Goal: Information Seeking & Learning: Learn about a topic

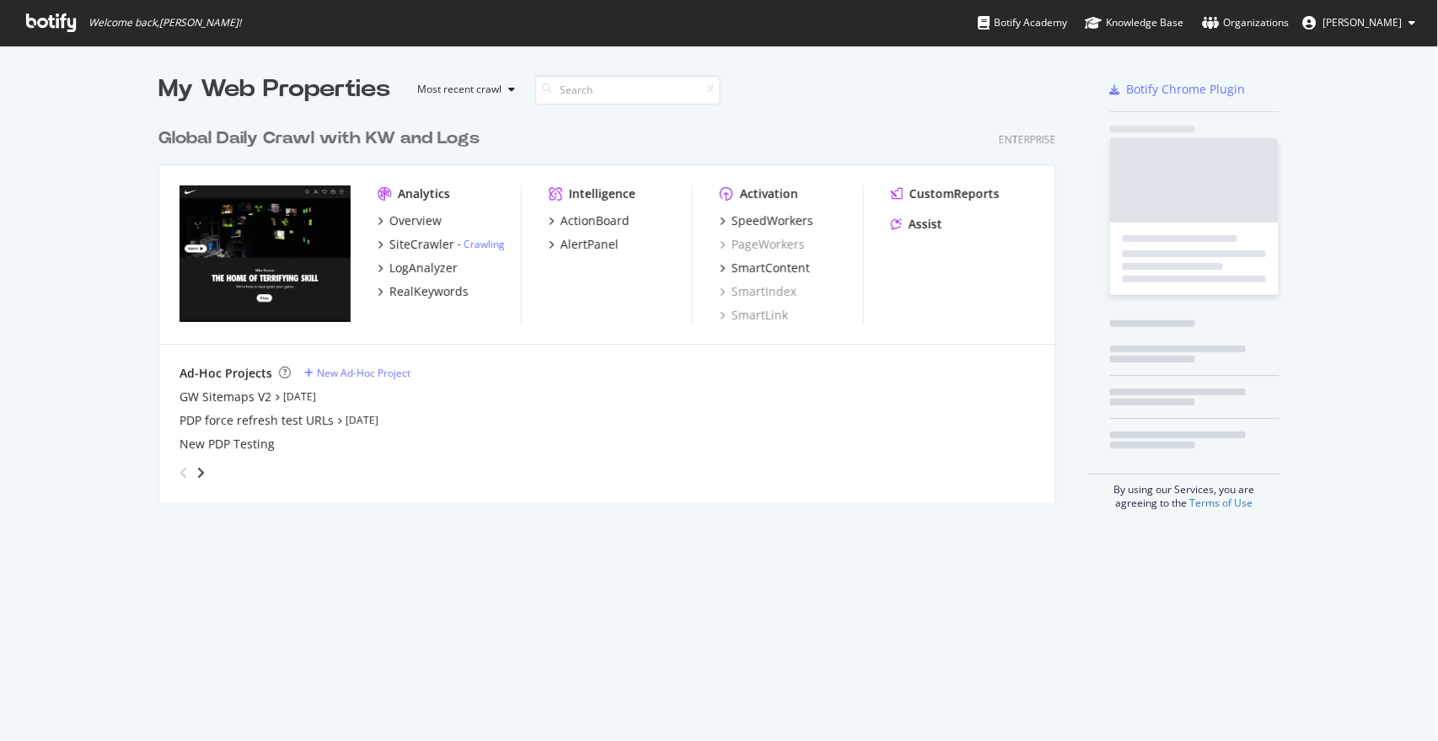
scroll to position [381, 897]
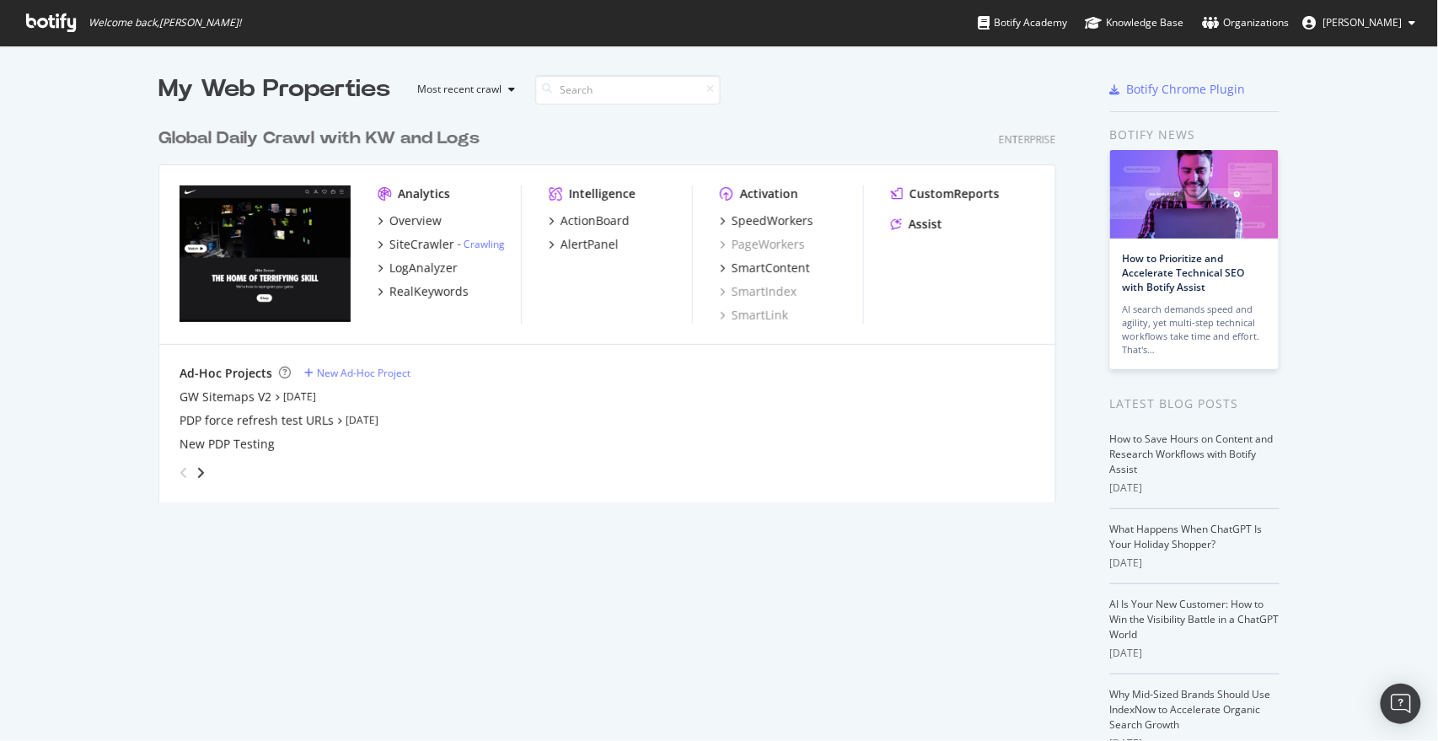
click at [54, 173] on div "My Web Properties Most recent crawl Global Daily Crawl with KW and Logs Enterpr…" at bounding box center [719, 443] width 1438 height 794
click at [434, 297] on div "RealKeywords" at bounding box center [428, 291] width 79 height 17
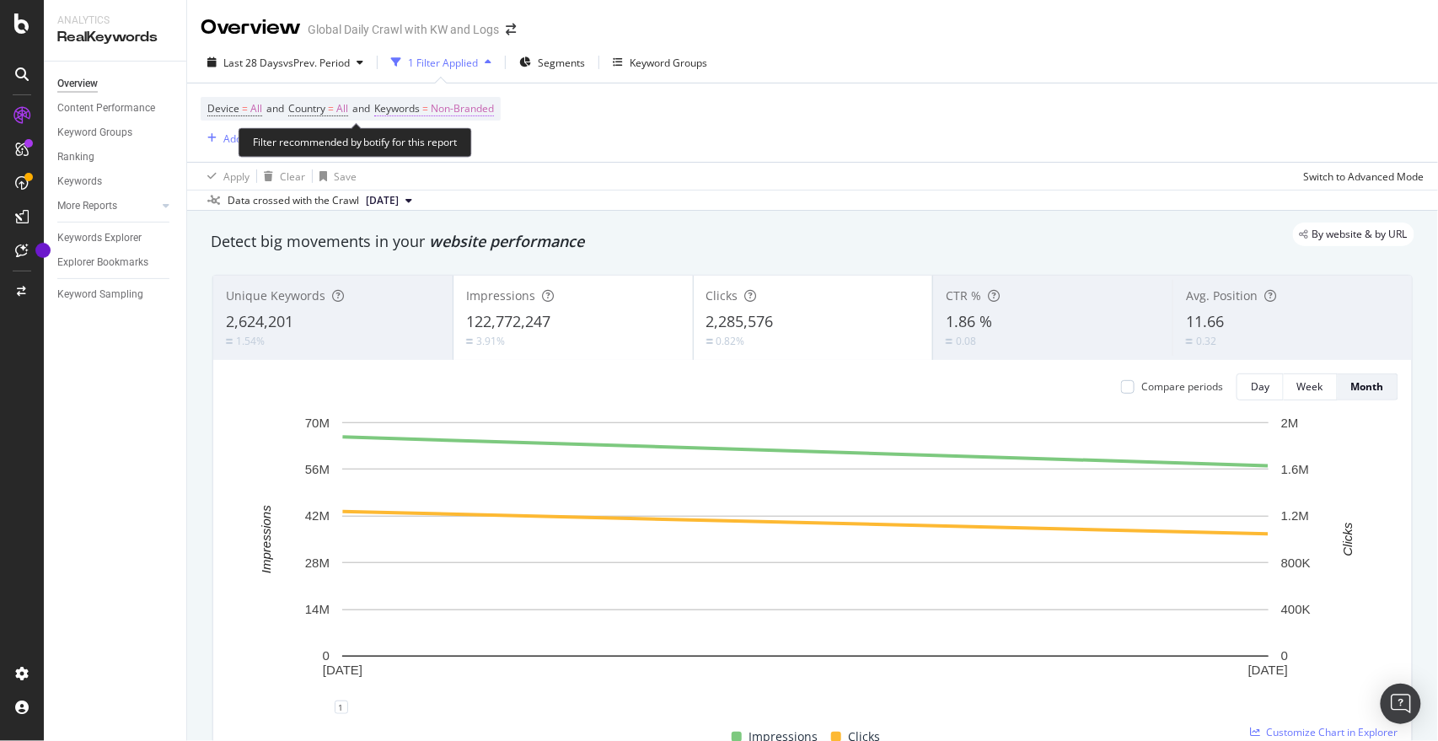
click at [479, 103] on span "Non-Branded" at bounding box center [462, 109] width 63 height 24
click at [466, 151] on span "Non-Branded" at bounding box center [434, 148] width 70 height 14
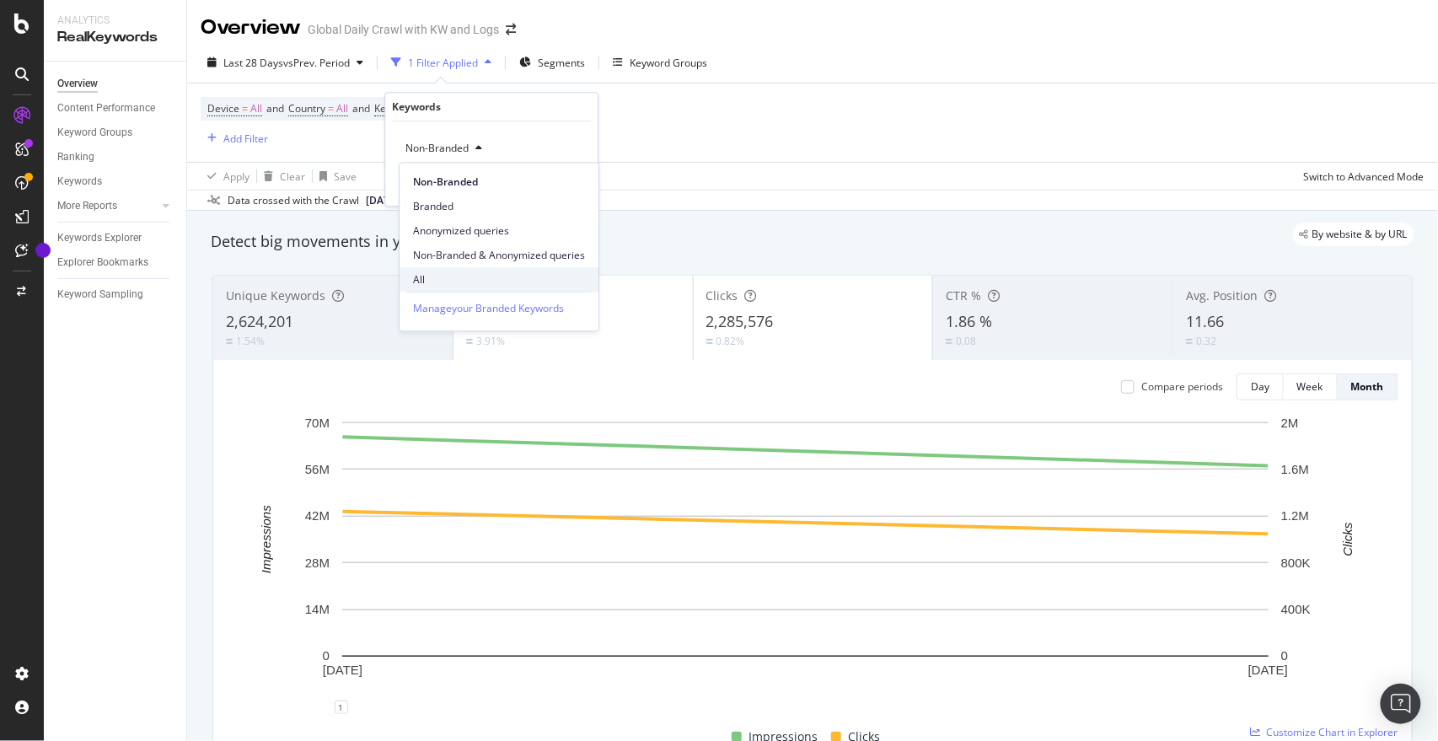
click at [438, 277] on span "All" at bounding box center [499, 279] width 172 height 15
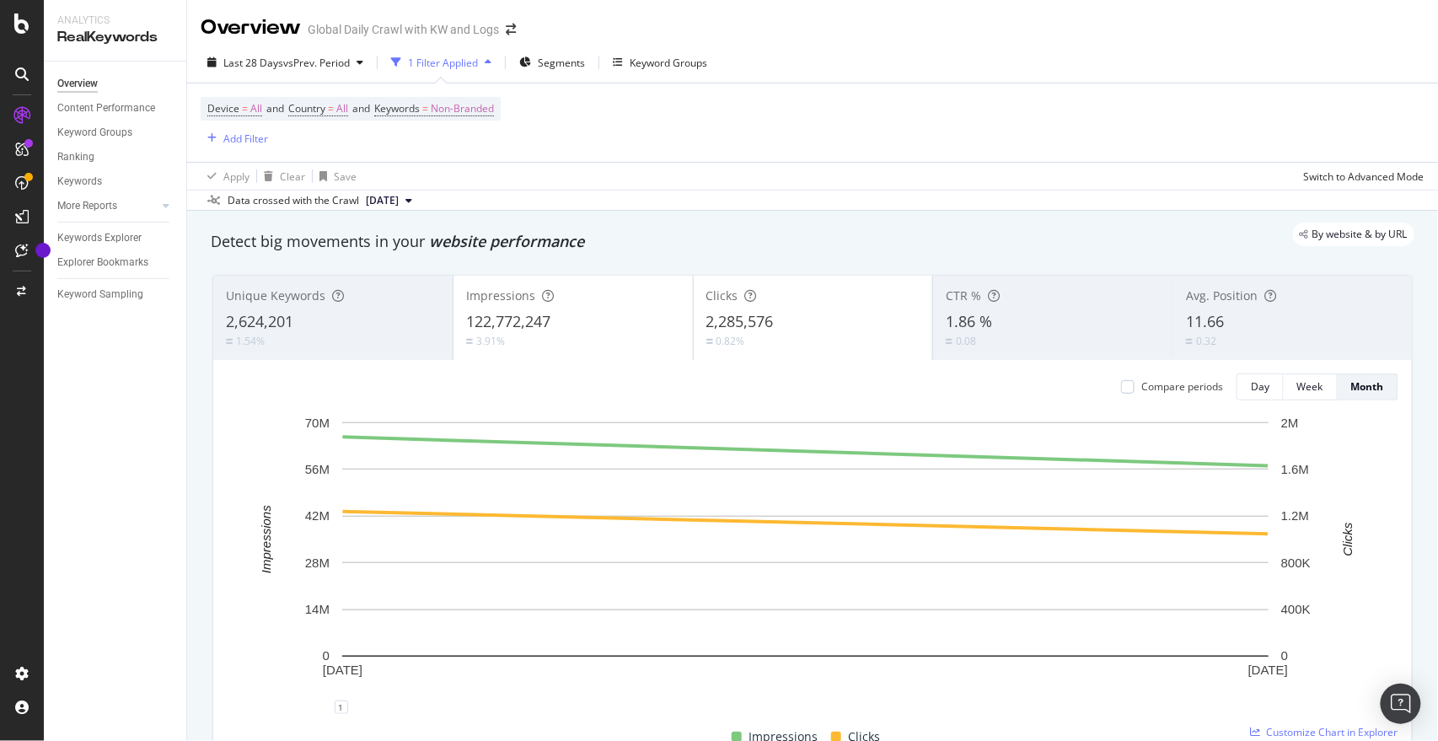
click at [694, 185] on div "Apply Clear Save Switch to Advanced Mode" at bounding box center [812, 176] width 1251 height 28
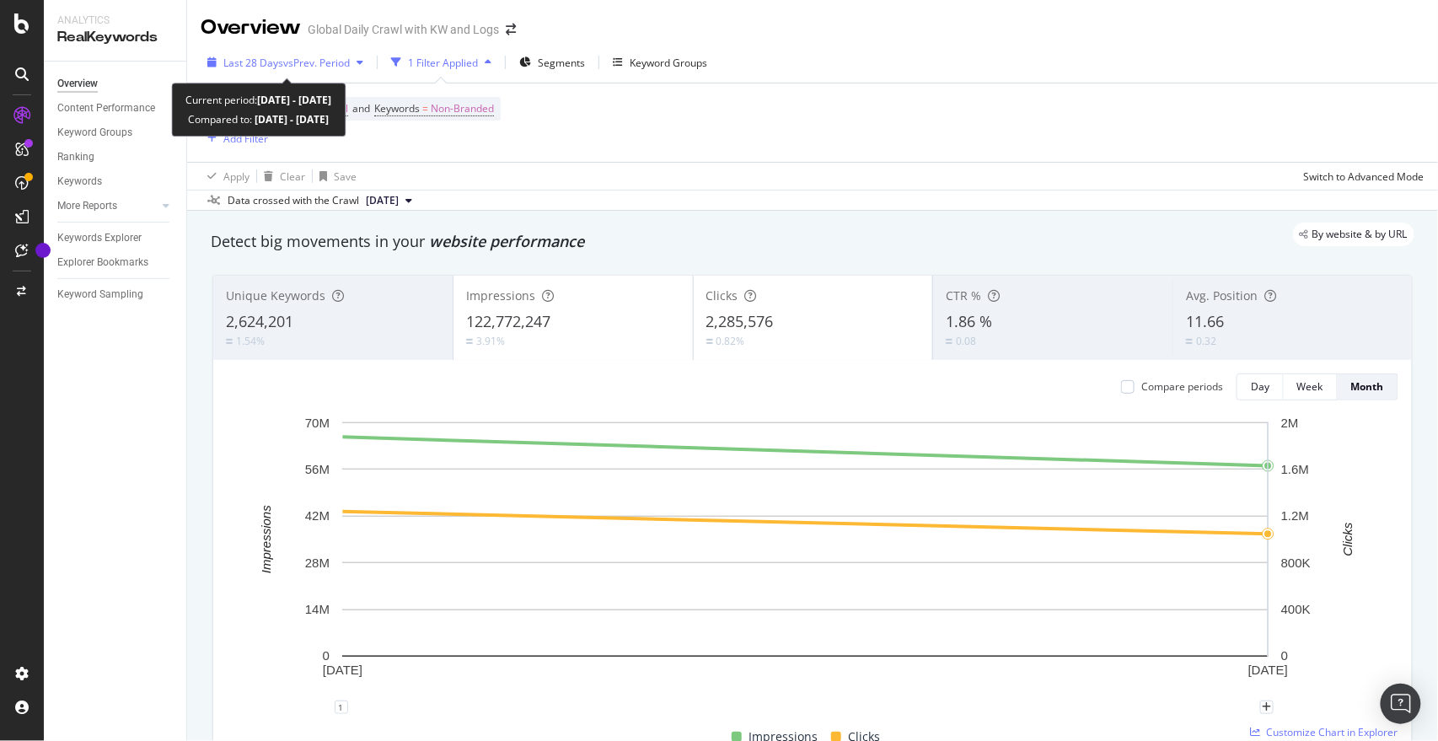
click at [335, 62] on span "vs Prev. Period" at bounding box center [316, 63] width 67 height 14
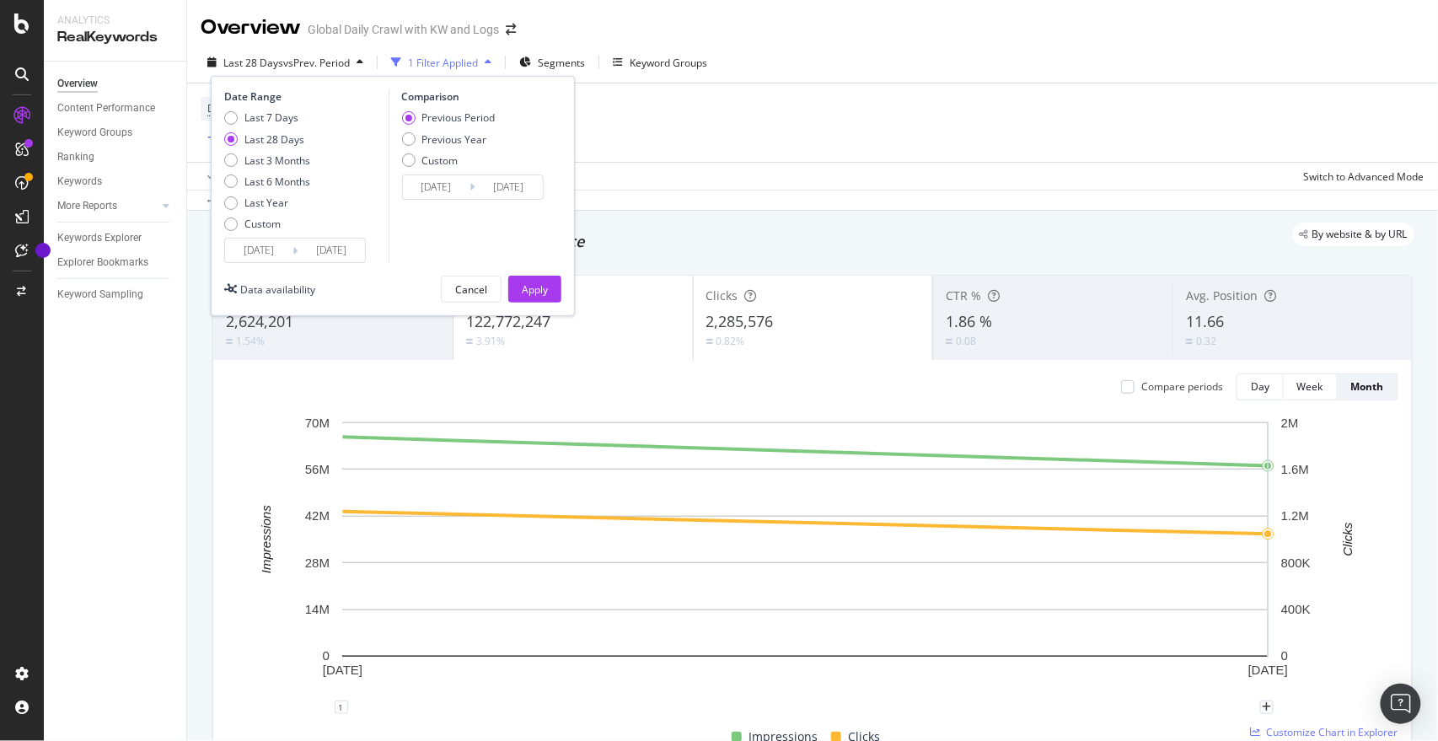
click at [425, 180] on input "2025/07/20" at bounding box center [436, 187] width 67 height 24
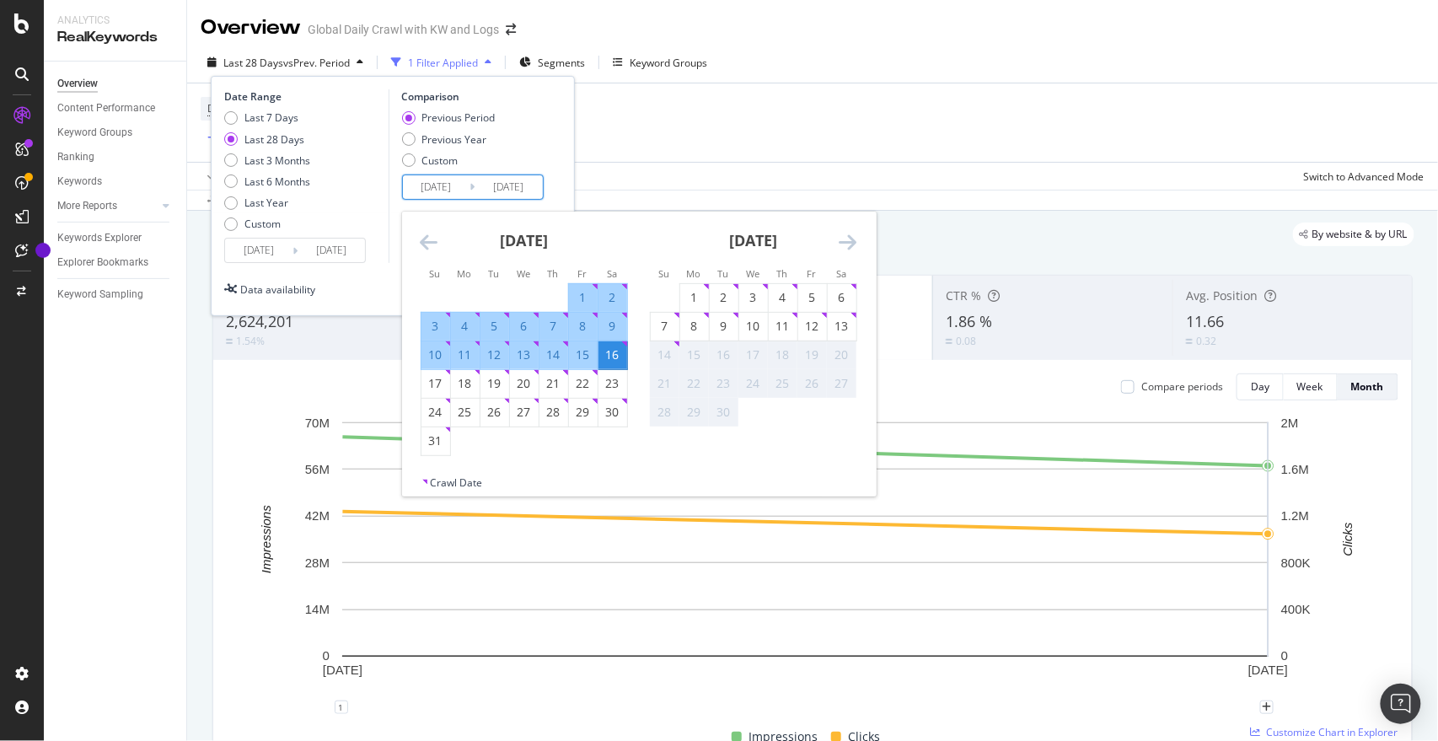
click at [428, 234] on icon "Move backward to switch to the previous month." at bounding box center [430, 242] width 18 height 20
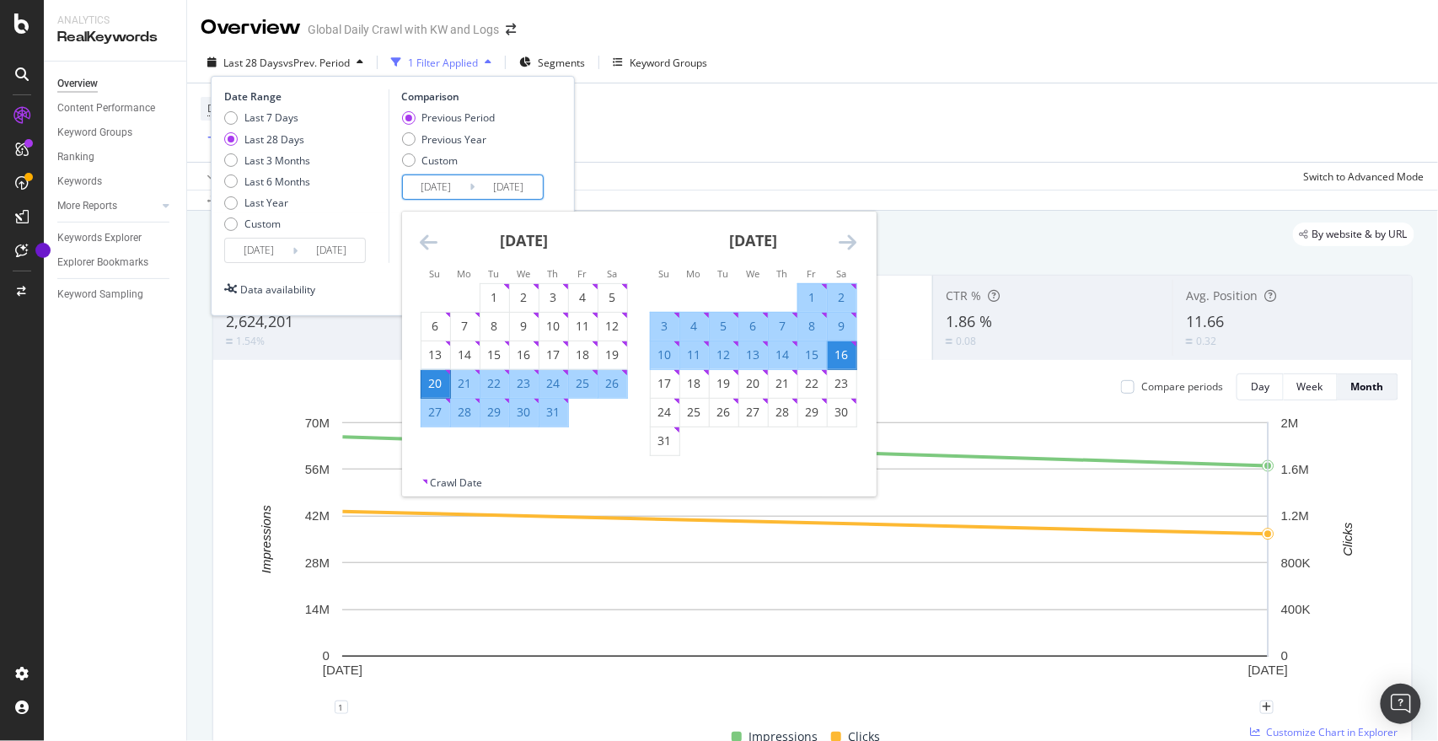
click at [428, 234] on icon "Move backward to switch to the previous month." at bounding box center [430, 242] width 18 height 20
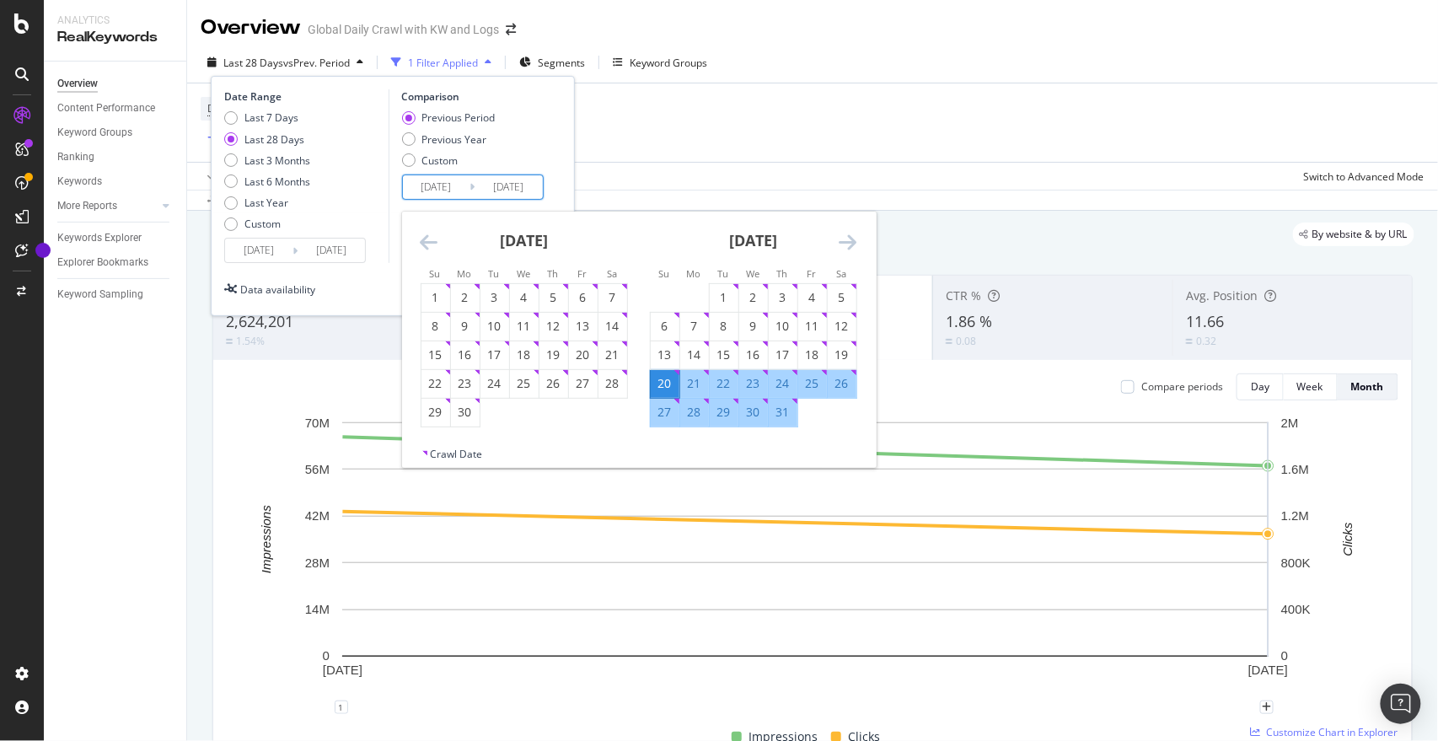
click at [428, 234] on icon "Move backward to switch to the previous month." at bounding box center [430, 242] width 18 height 20
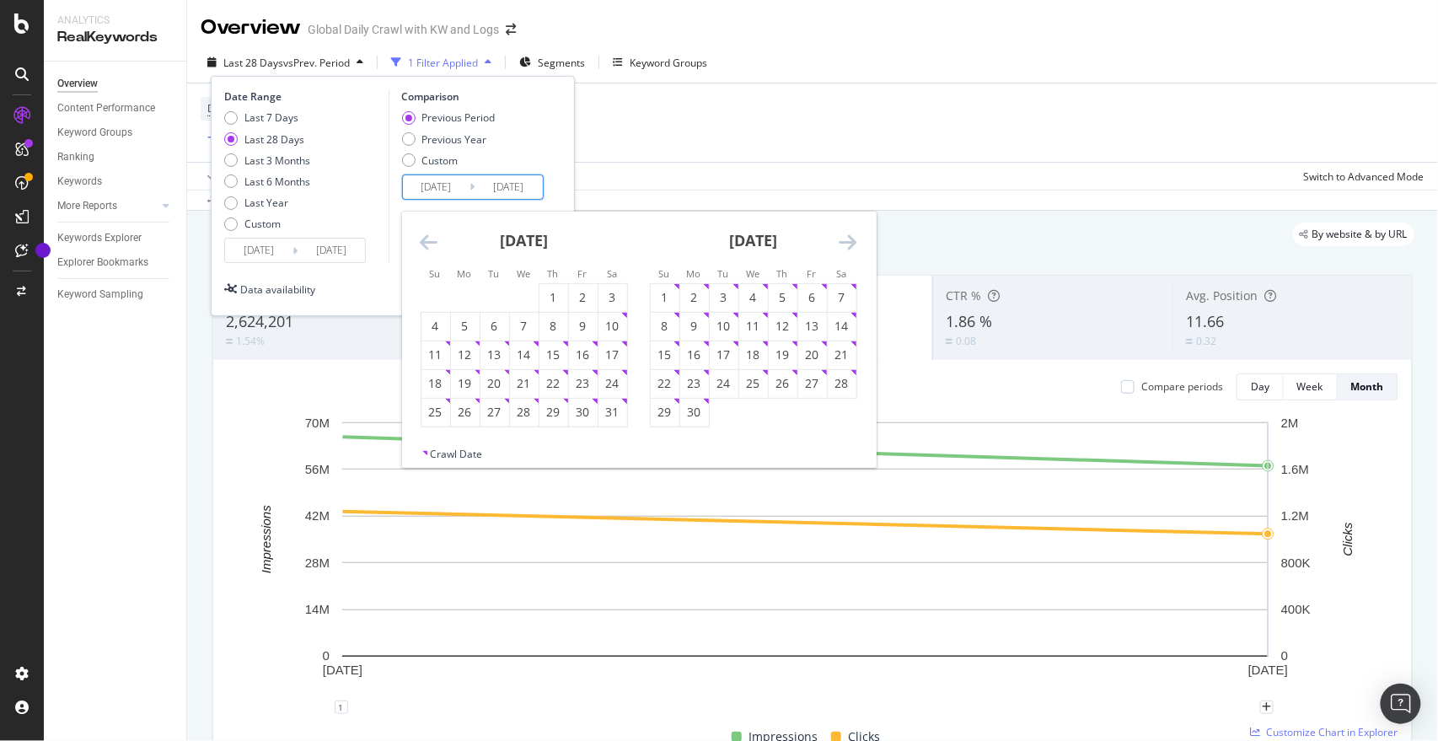
click at [428, 234] on icon "Move backward to switch to the previous month." at bounding box center [430, 242] width 18 height 20
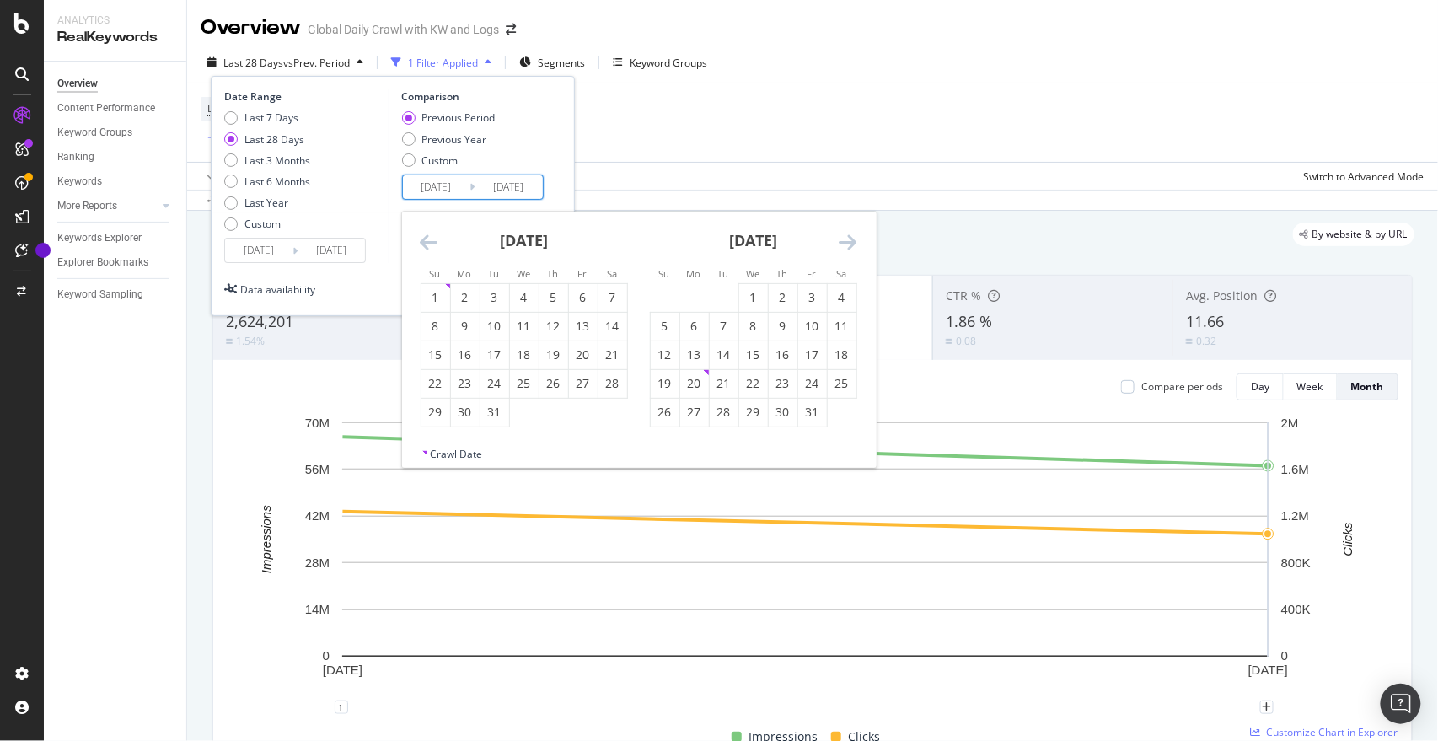
click at [428, 234] on icon "Move backward to switch to the previous month." at bounding box center [430, 242] width 18 height 20
click at [581, 291] on div "1" at bounding box center [583, 297] width 29 height 17
type input "2024/11/01"
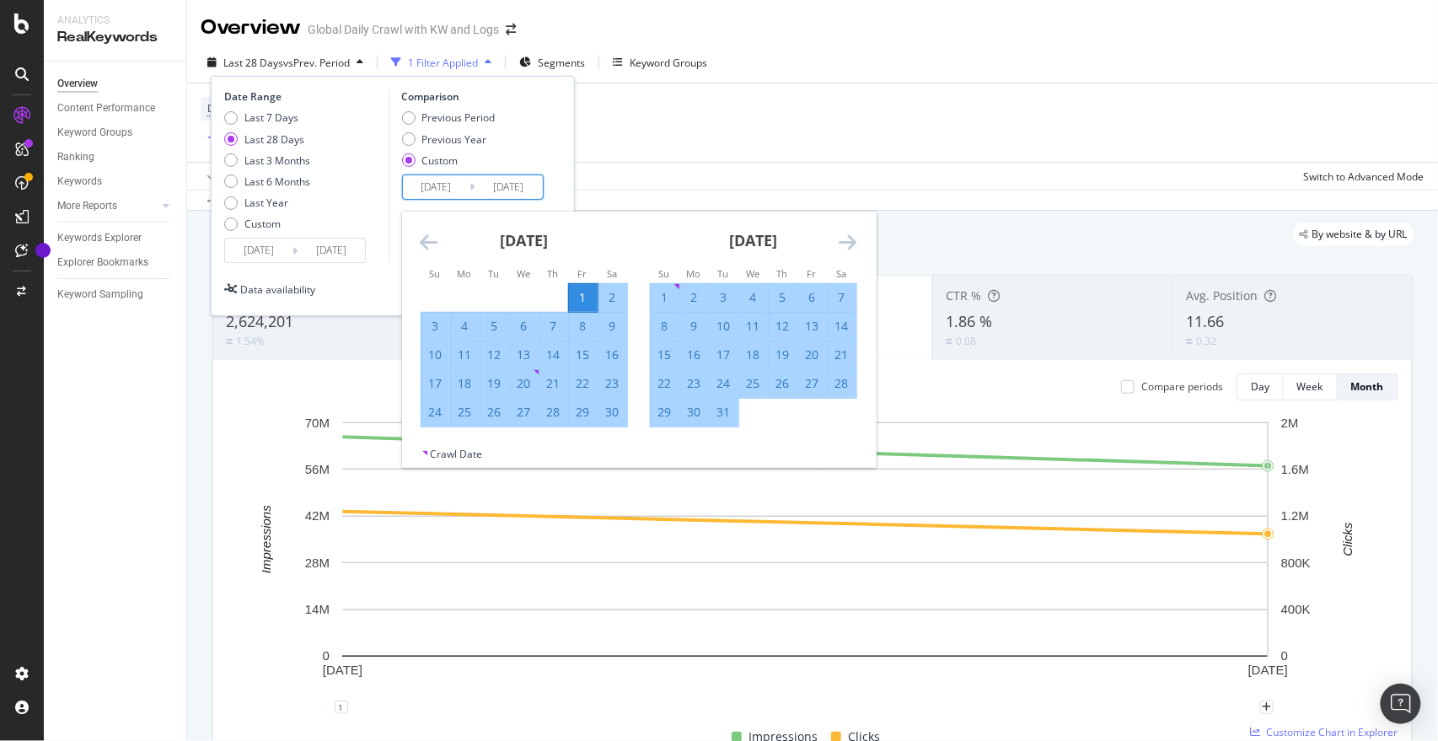
click at [612, 413] on div "30" at bounding box center [612, 412] width 29 height 17
type input "2024/11/30"
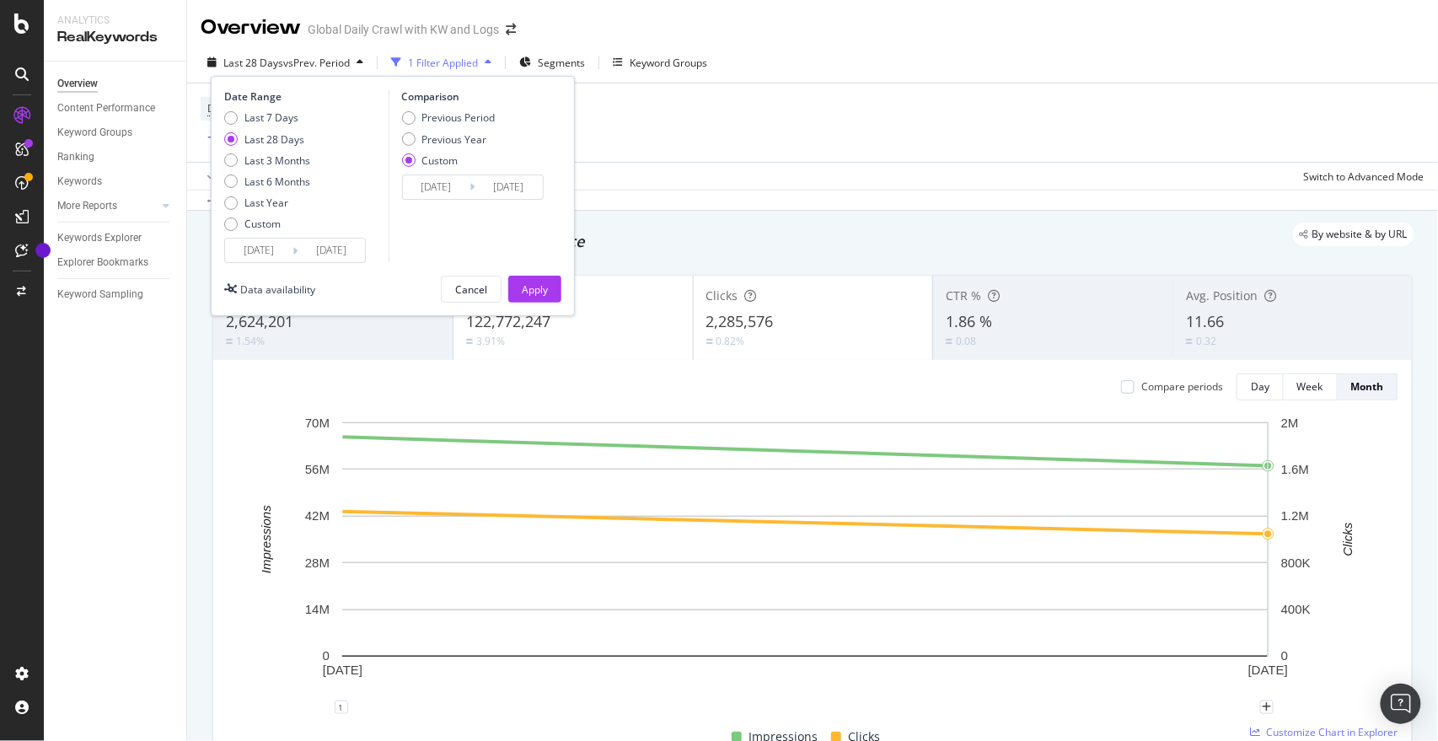
click at [432, 183] on input "2024/11/01" at bounding box center [436, 187] width 67 height 24
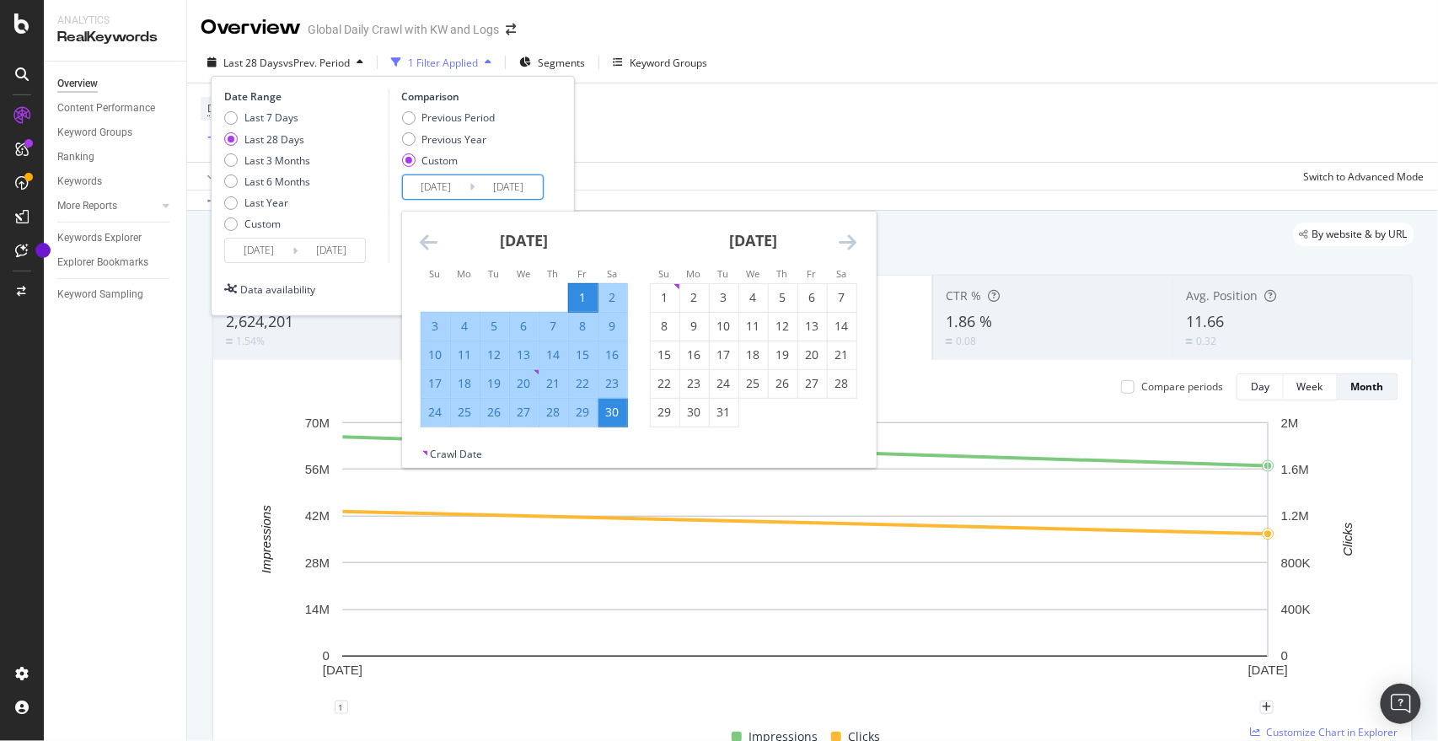
click at [560, 133] on div "Date Range Last 7 Days Last 28 Days Last 3 Months Last 6 Months Last Year Custo…" at bounding box center [392, 176] width 337 height 174
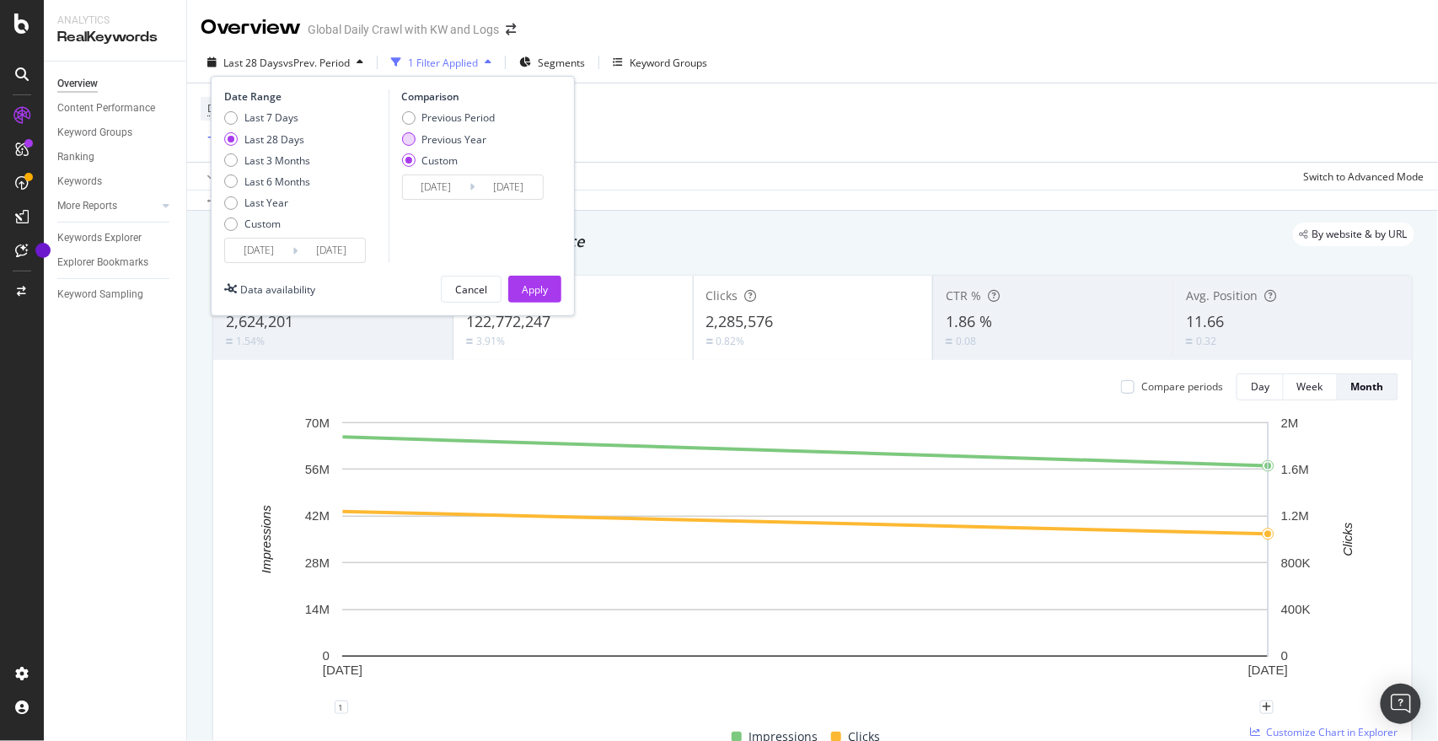
click at [476, 137] on div "Previous Year" at bounding box center [454, 139] width 65 height 14
type input "2024/08/18"
type input "2024/09/14"
click at [448, 187] on input "2024/08/18" at bounding box center [436, 187] width 67 height 24
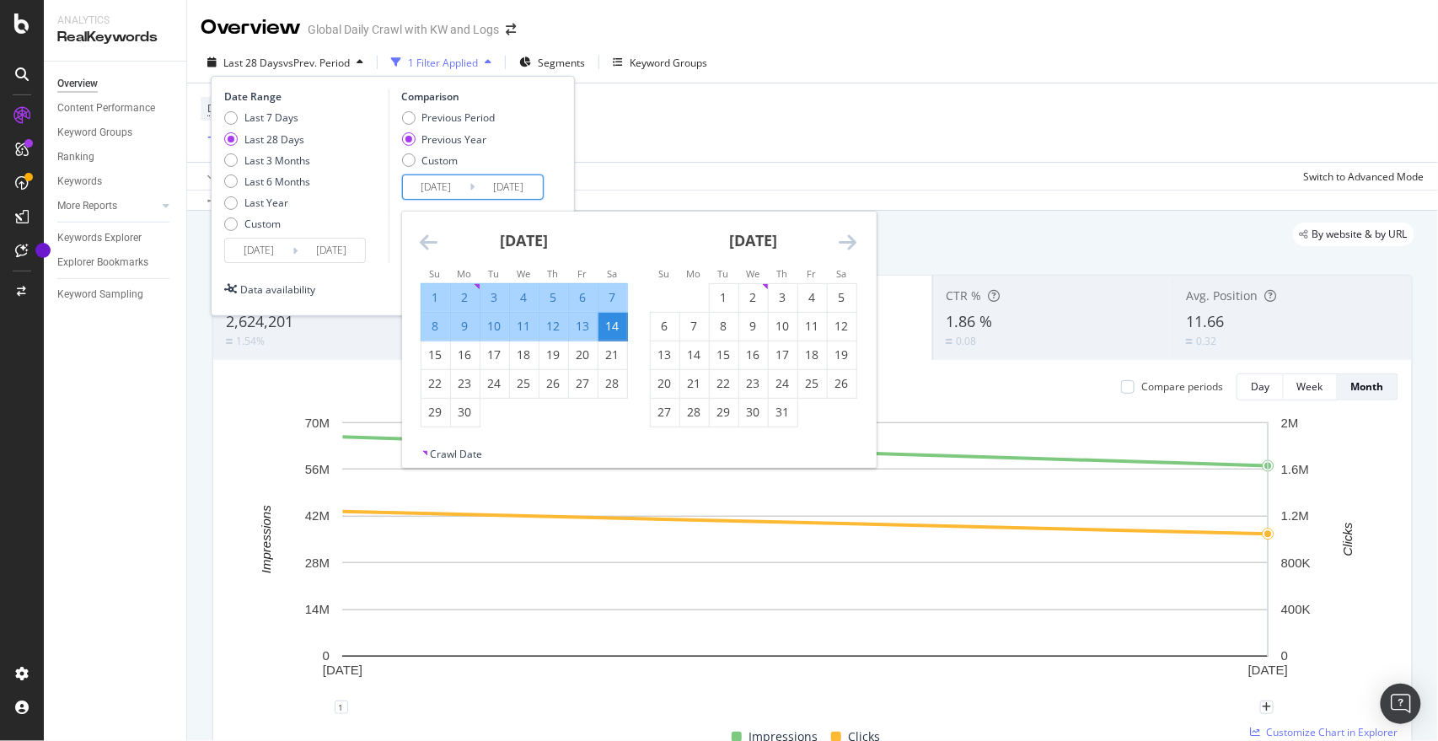
click at [843, 235] on icon "Move forward to switch to the next month." at bounding box center [848, 242] width 18 height 20
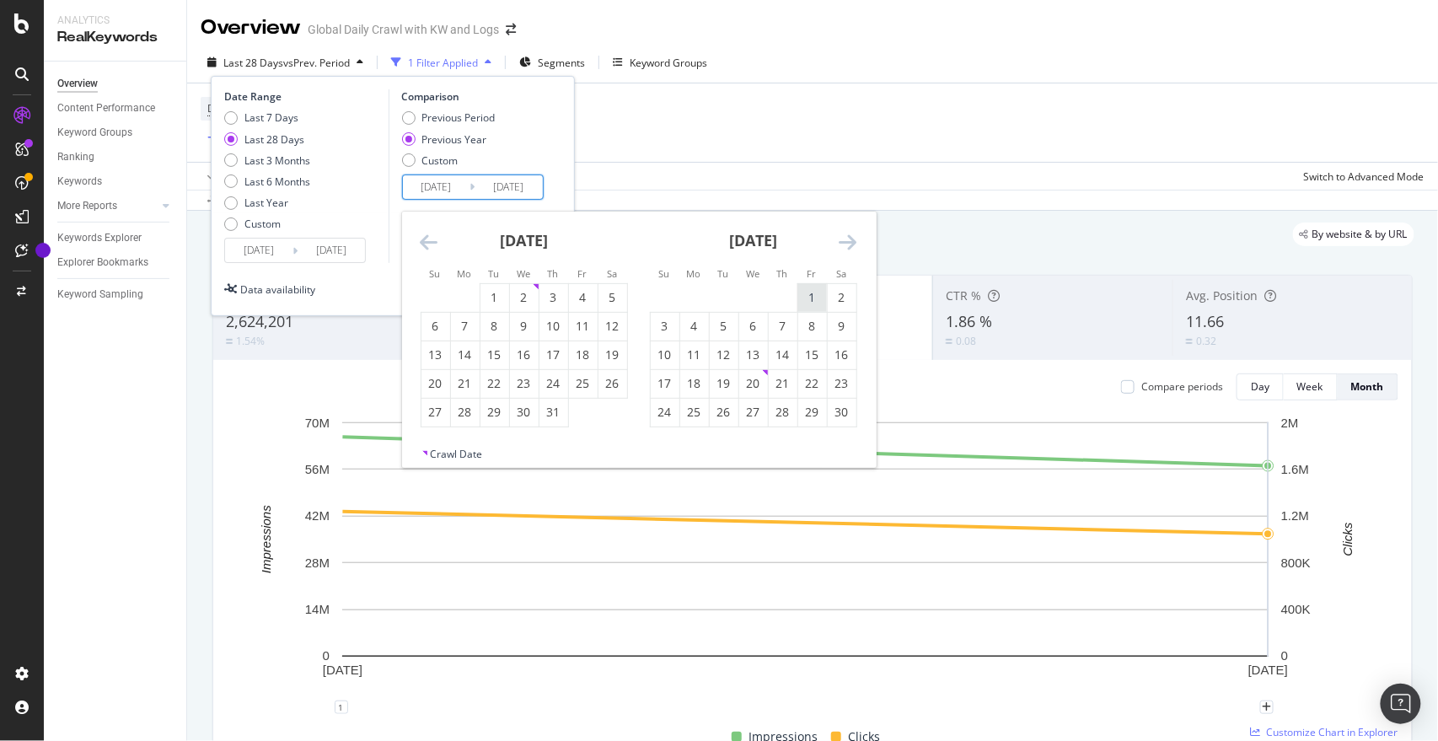
click at [816, 287] on div "1" at bounding box center [812, 298] width 29 height 28
type input "2024/11/01"
click at [846, 244] on icon "Move forward to switch to the next month." at bounding box center [848, 242] width 18 height 20
click at [840, 287] on div "7" at bounding box center [842, 298] width 29 height 28
type input "2024/12/07"
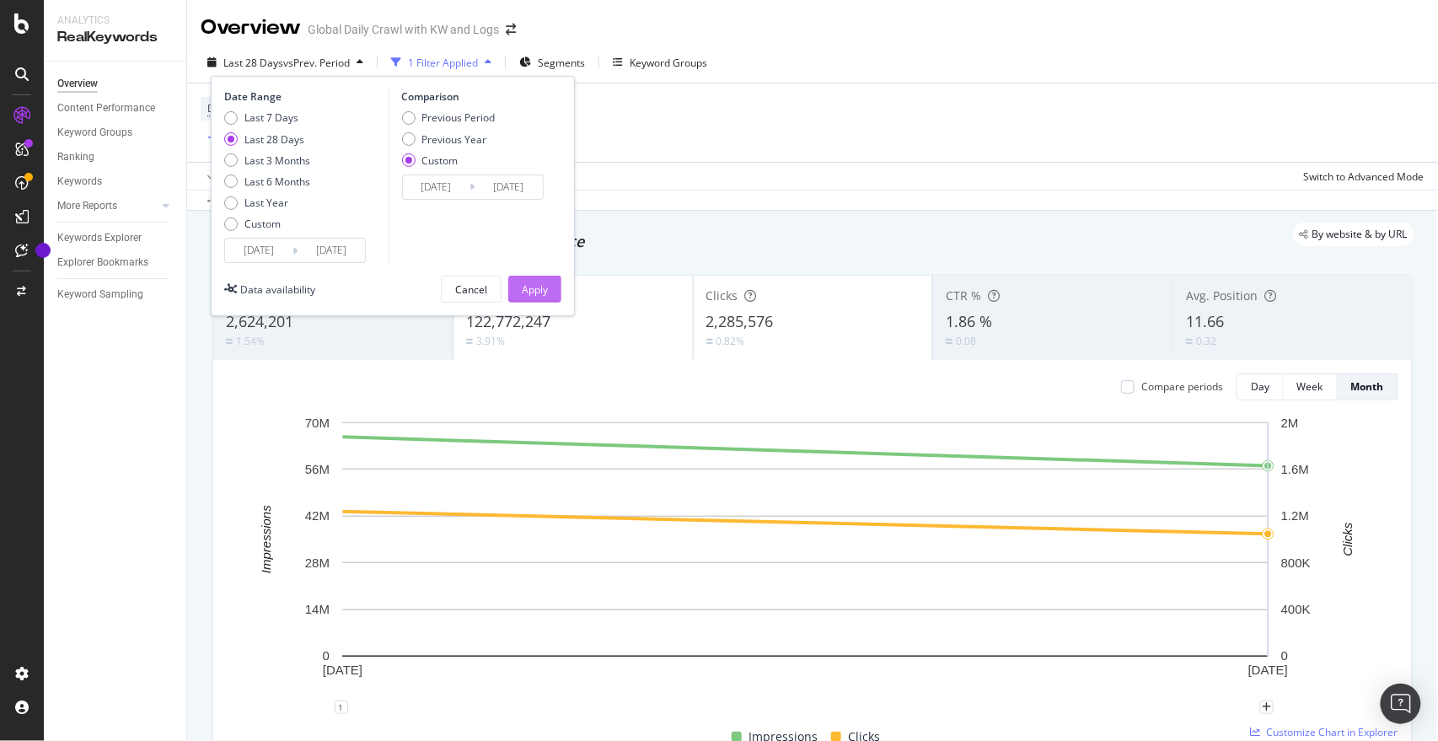
click at [538, 288] on div "Apply" at bounding box center [535, 289] width 26 height 14
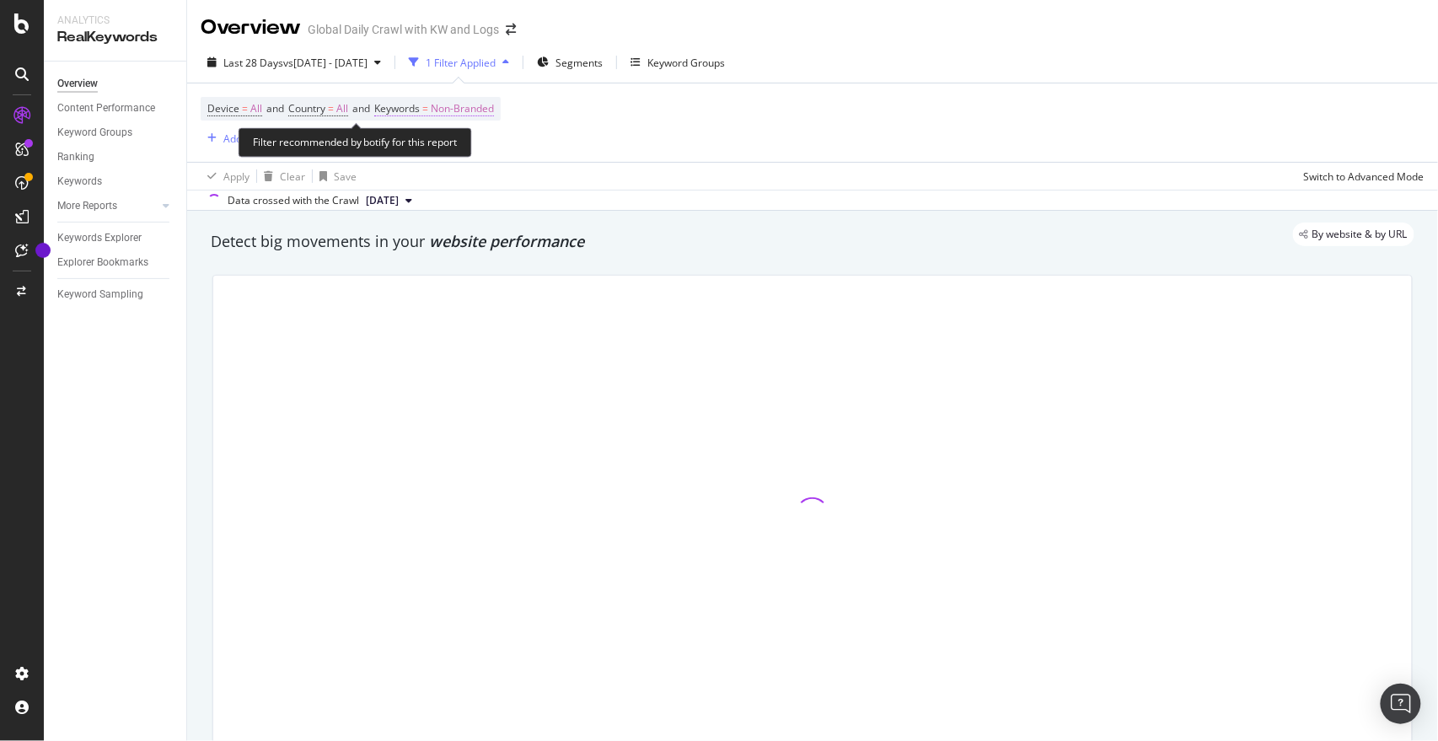
click at [474, 110] on span "Non-Branded" at bounding box center [462, 109] width 63 height 24
click at [476, 145] on icon "button" at bounding box center [478, 148] width 7 height 10
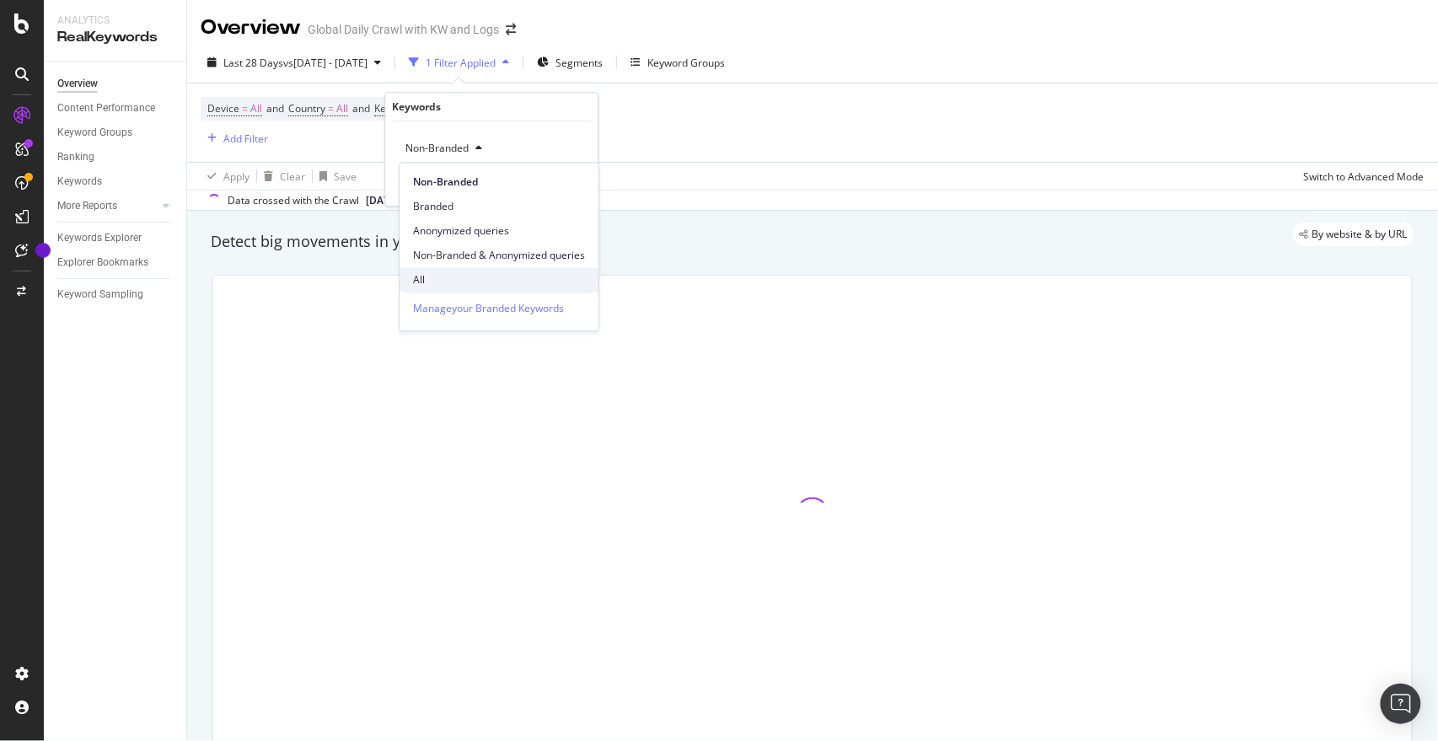
click at [437, 274] on span "All" at bounding box center [499, 279] width 172 height 15
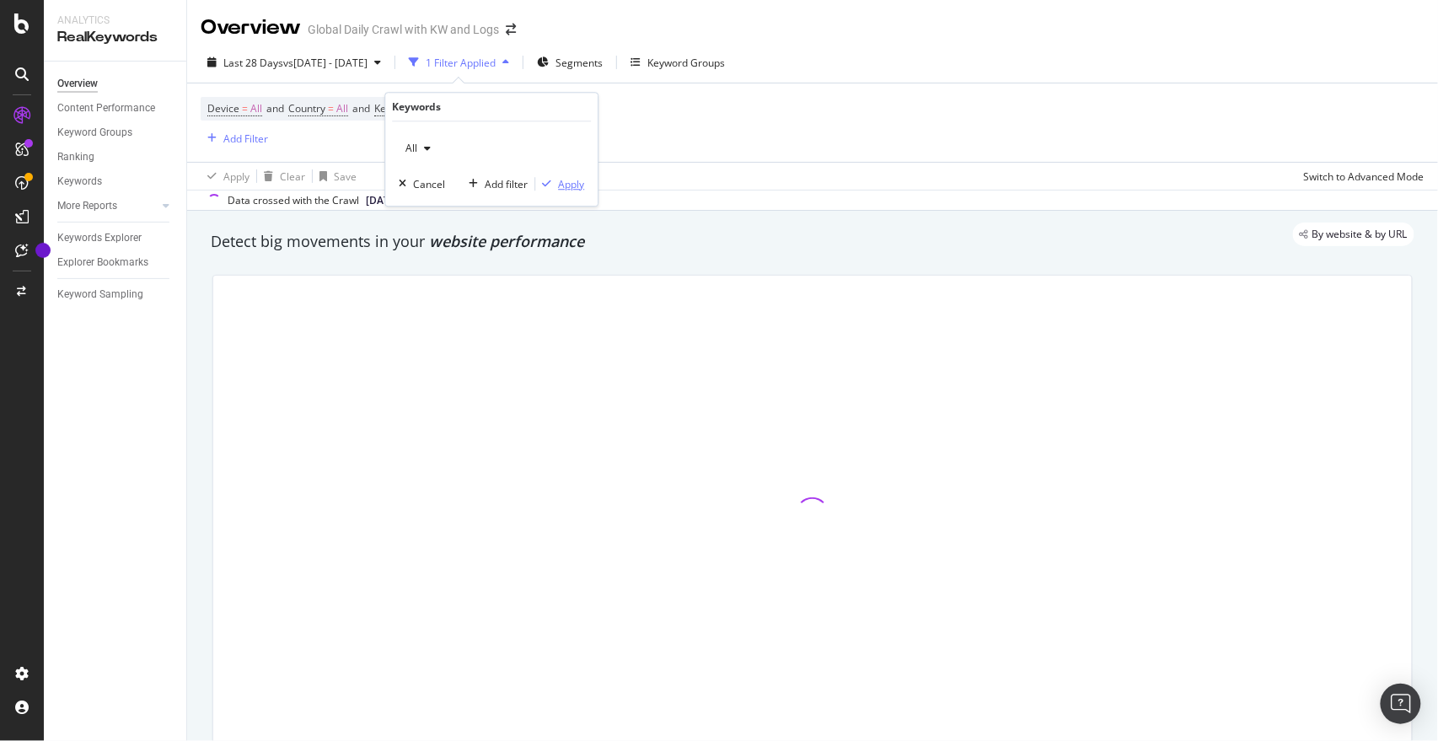
click at [558, 180] on div "Apply" at bounding box center [571, 184] width 26 height 14
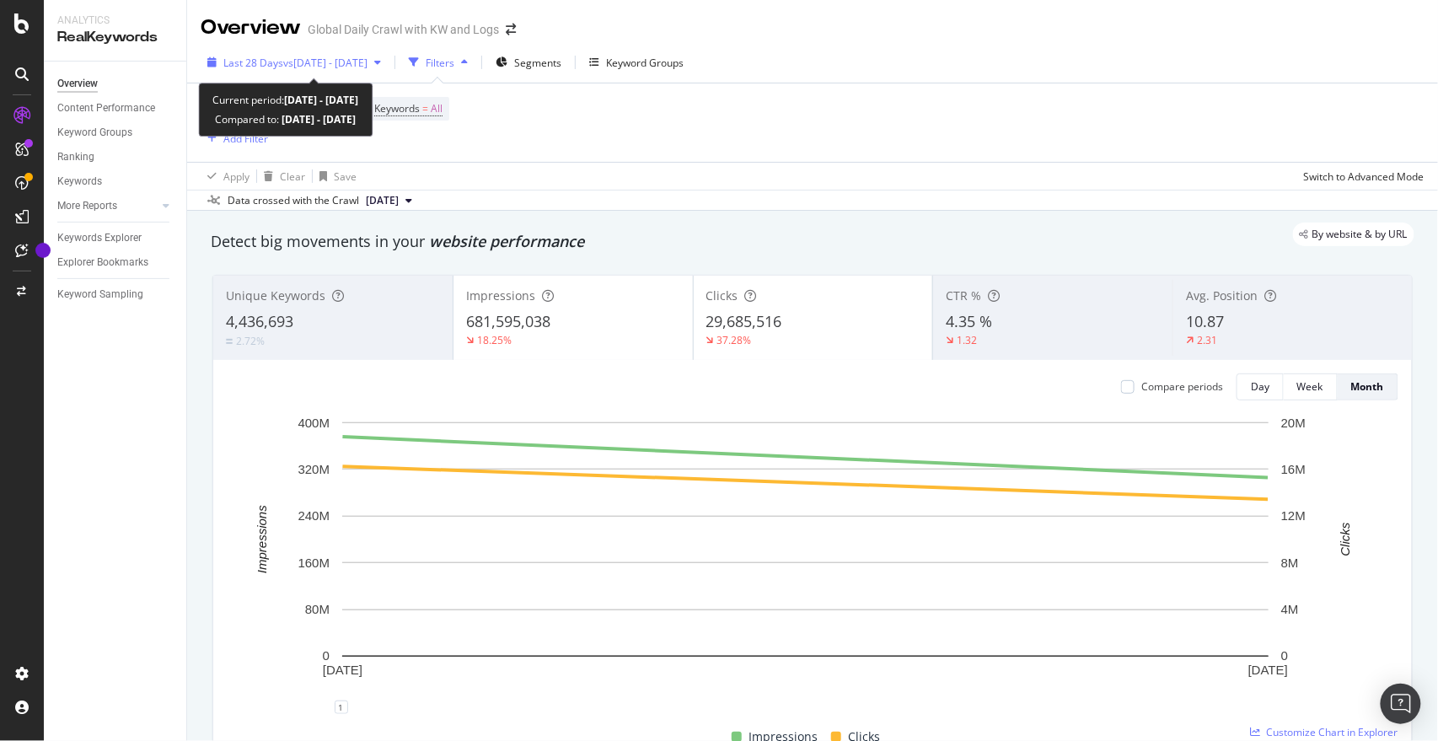
click at [367, 67] on span "vs 2024 Nov. 1st - Dec. 7th" at bounding box center [325, 63] width 84 height 14
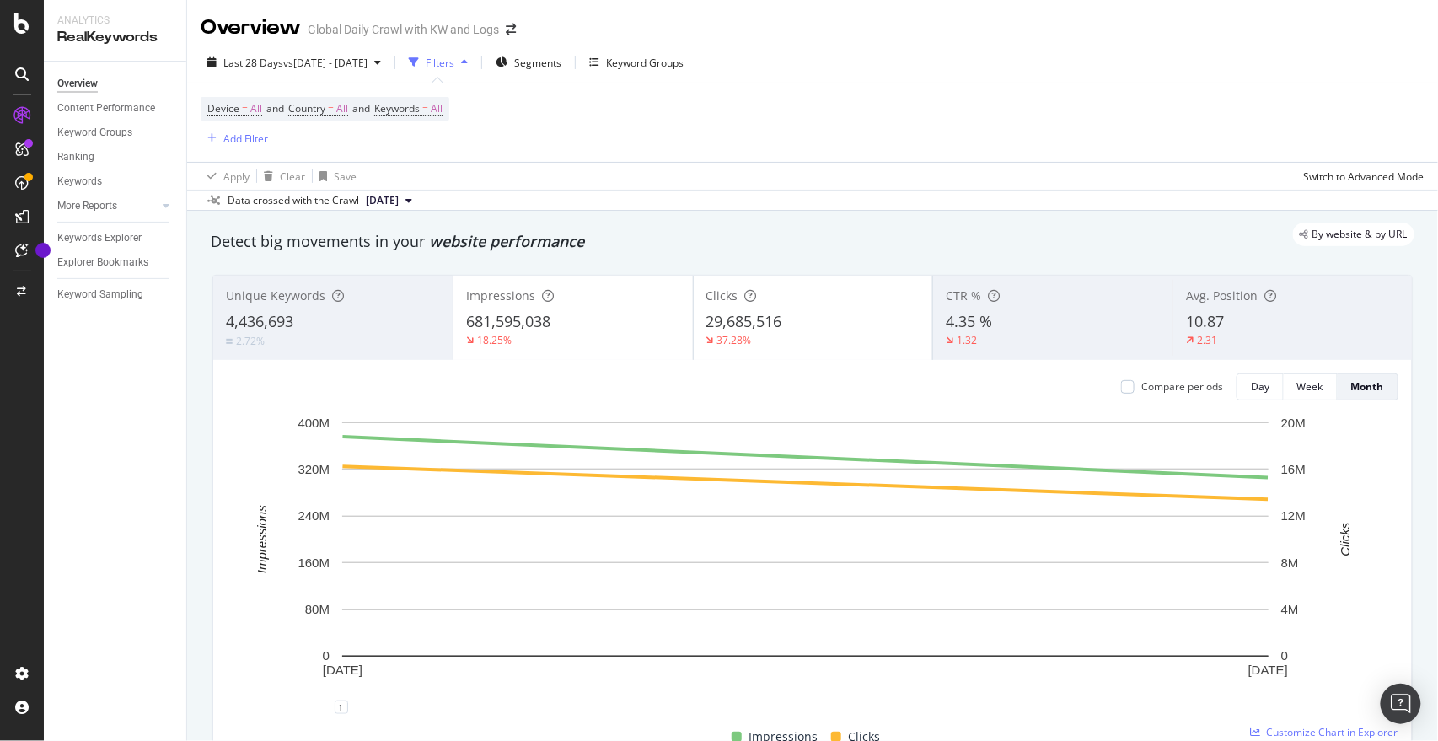
click at [877, 142] on div "Device = All and Country = All and Keywords = All Add Filter" at bounding box center [813, 122] width 1224 height 78
click at [1251, 383] on div "Day" at bounding box center [1260, 386] width 19 height 14
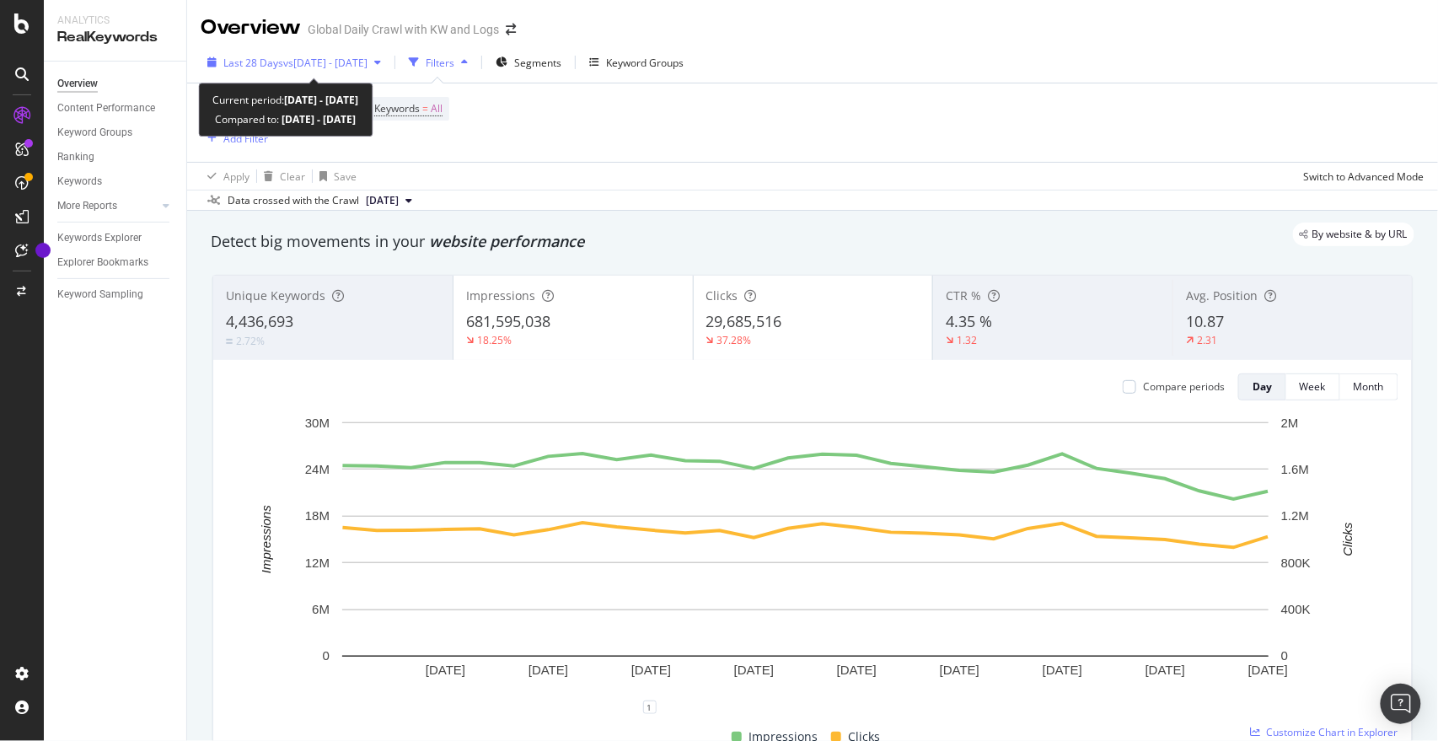
click at [308, 56] on span "vs 2024 Nov. 1st - Dec. 7th" at bounding box center [325, 63] width 84 height 14
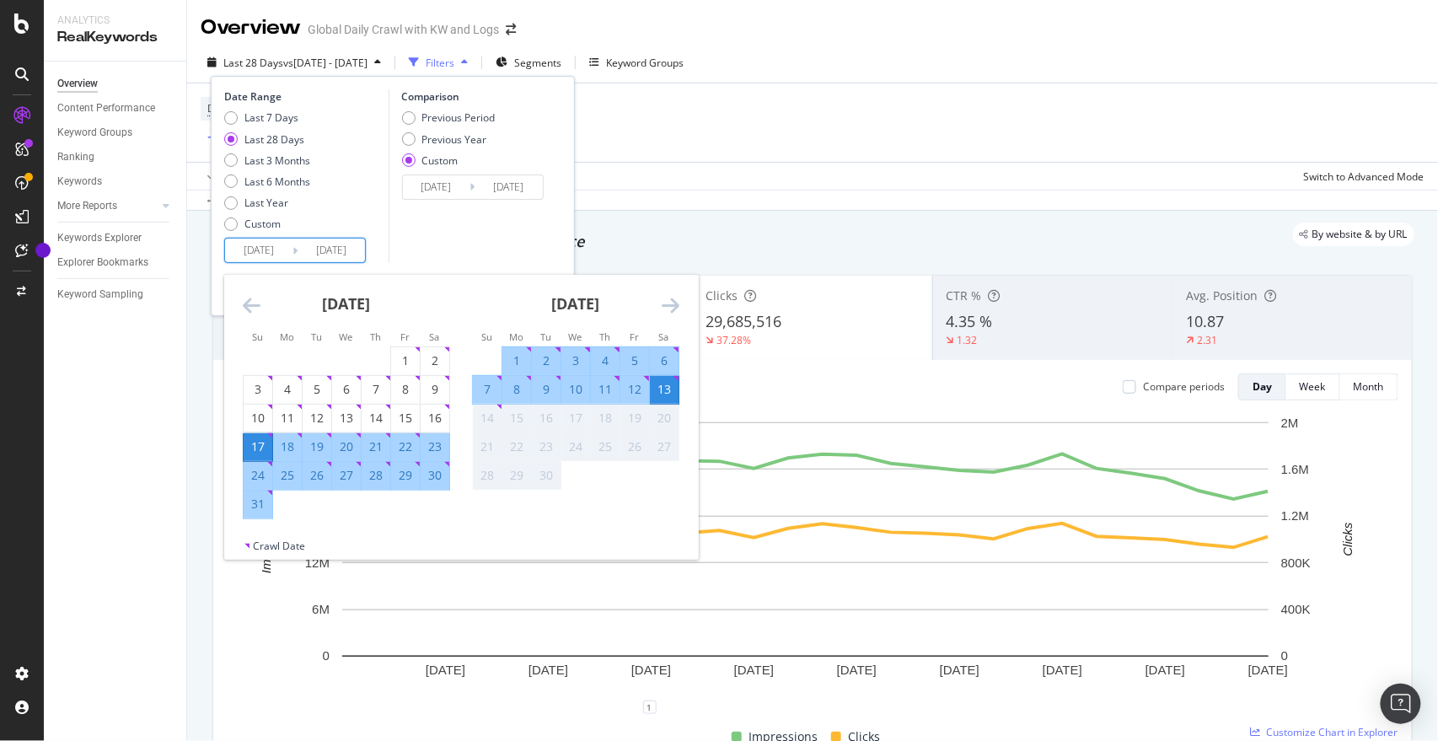
click at [259, 255] on input "2025/08/17" at bounding box center [258, 251] width 67 height 24
click at [244, 308] on icon "Move backward to switch to the previous month." at bounding box center [252, 305] width 18 height 20
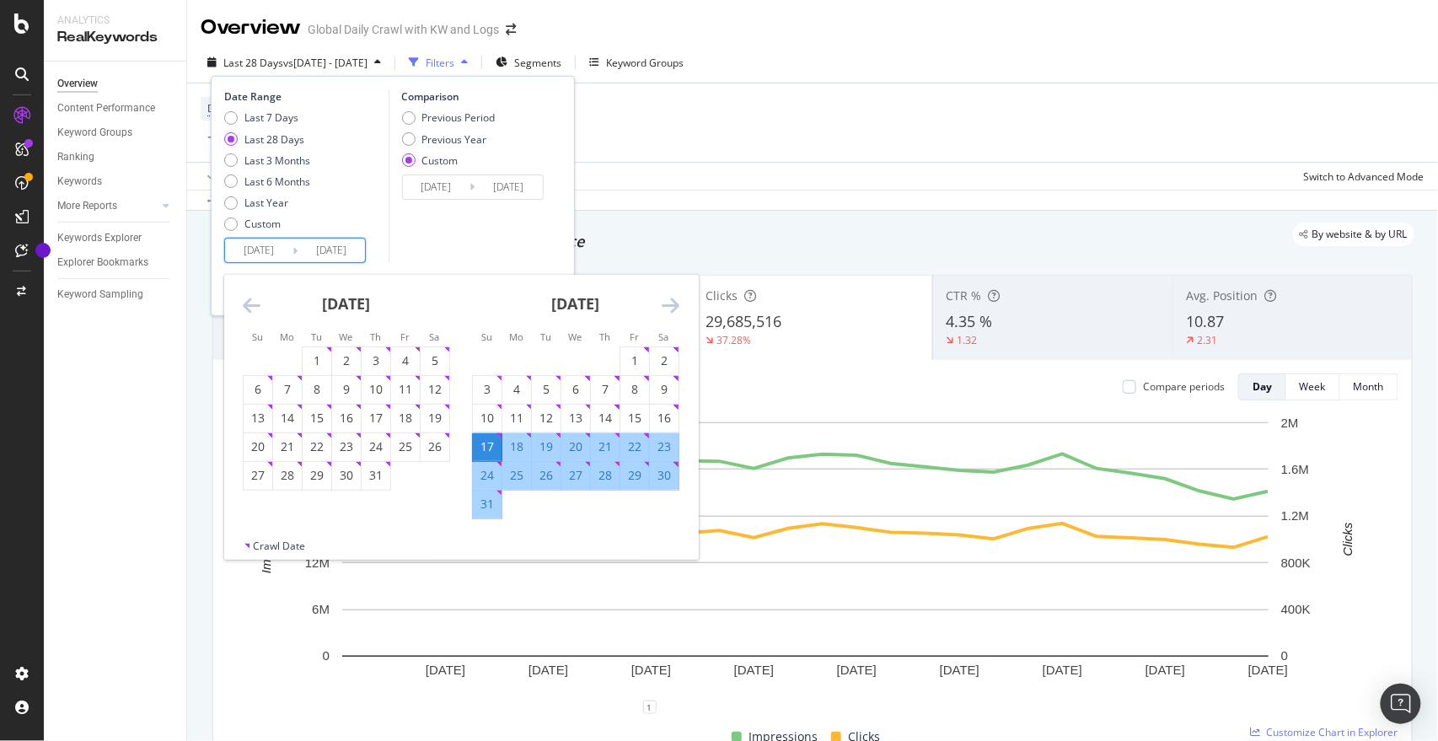
click at [244, 308] on icon "Move backward to switch to the previous month." at bounding box center [252, 305] width 18 height 20
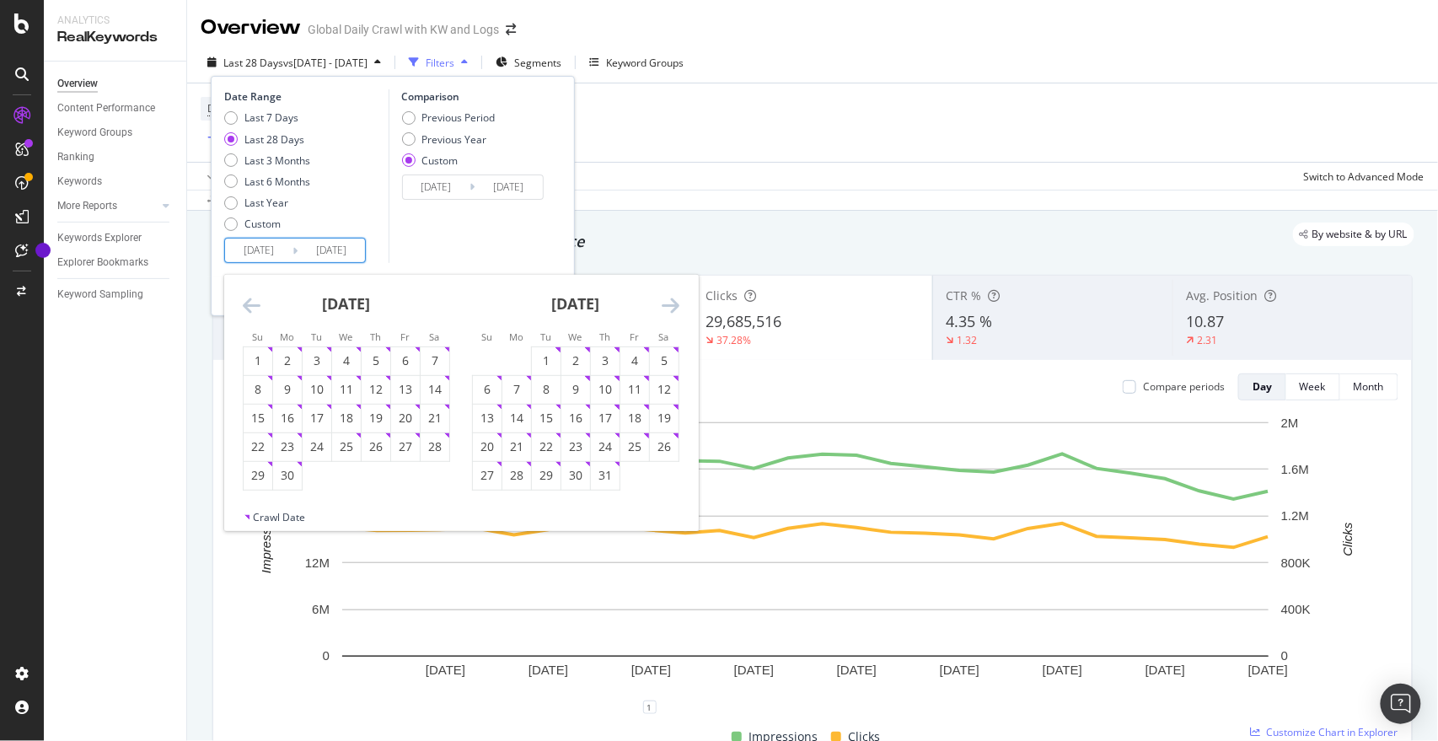
click at [244, 308] on icon "Move backward to switch to the previous month." at bounding box center [252, 305] width 18 height 20
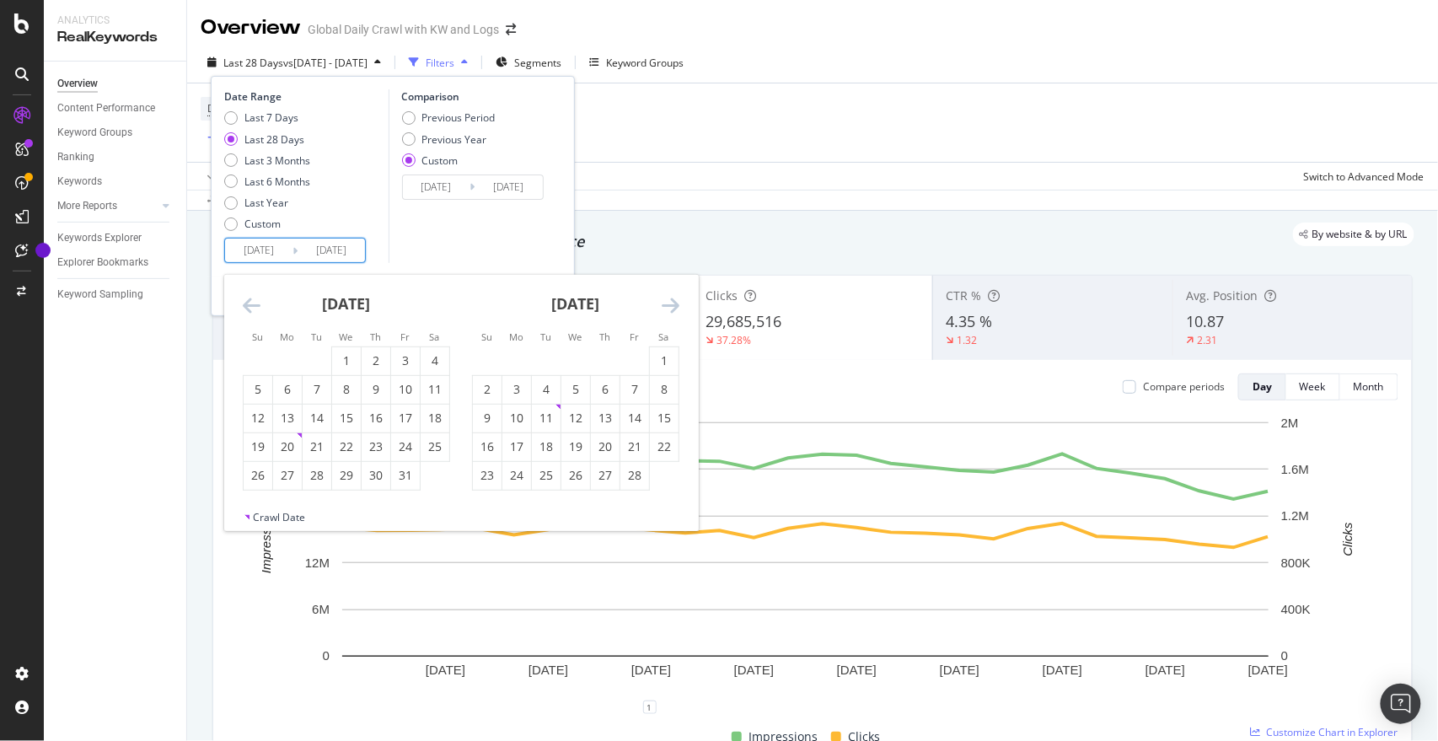
click at [244, 308] on icon "Move backward to switch to the previous month." at bounding box center [252, 305] width 18 height 20
click at [631, 359] on div "1" at bounding box center [634, 360] width 29 height 17
type input "2024/11/01"
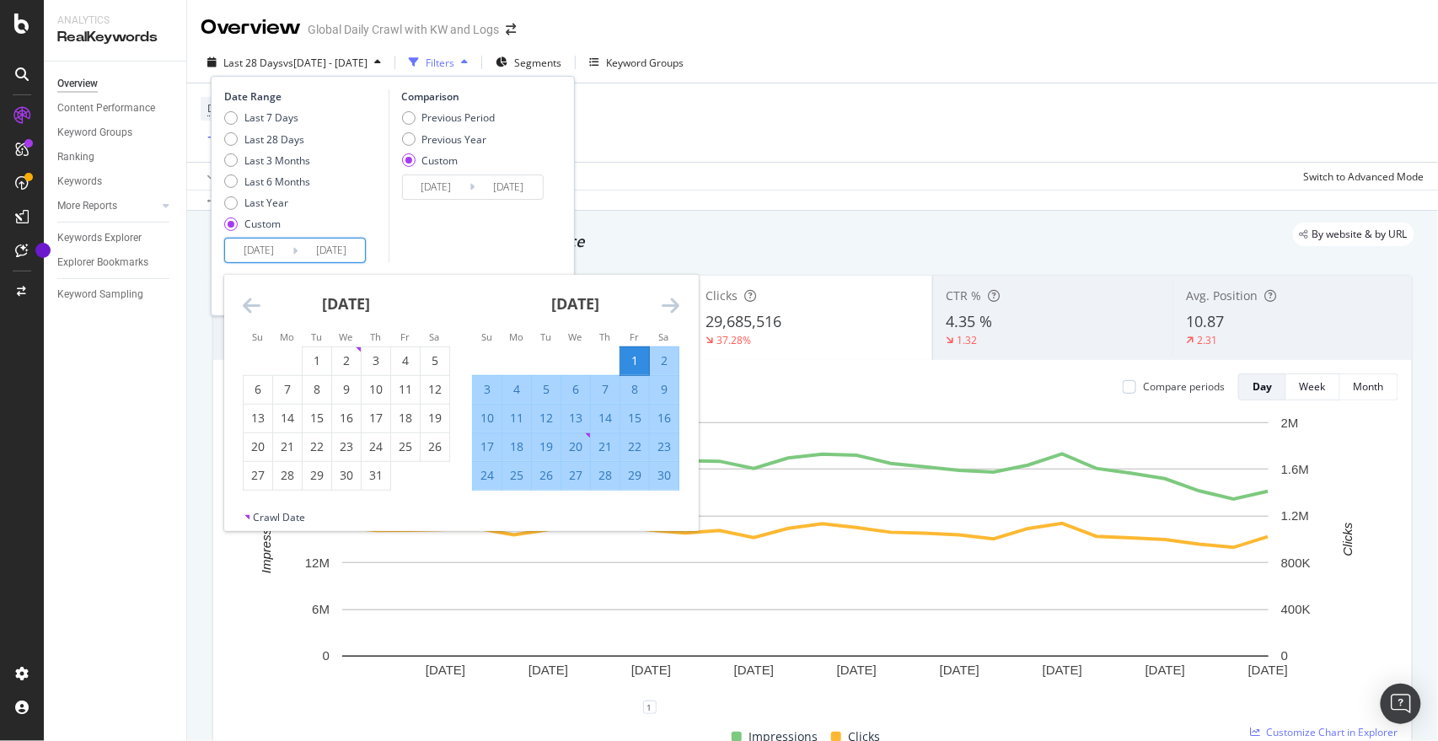
drag, startPoint x: 679, startPoint y: 308, endPoint x: 668, endPoint y: 307, distance: 11.1
click at [668, 307] on div "September 2024 1 2 3 4 5 6 7 8 9 10 11 12 13 14 15 16 17 18 19 20 21 22 23 24 2…" at bounding box center [461, 392] width 474 height 235
click at [668, 307] on icon "Move forward to switch to the next month." at bounding box center [671, 305] width 18 height 20
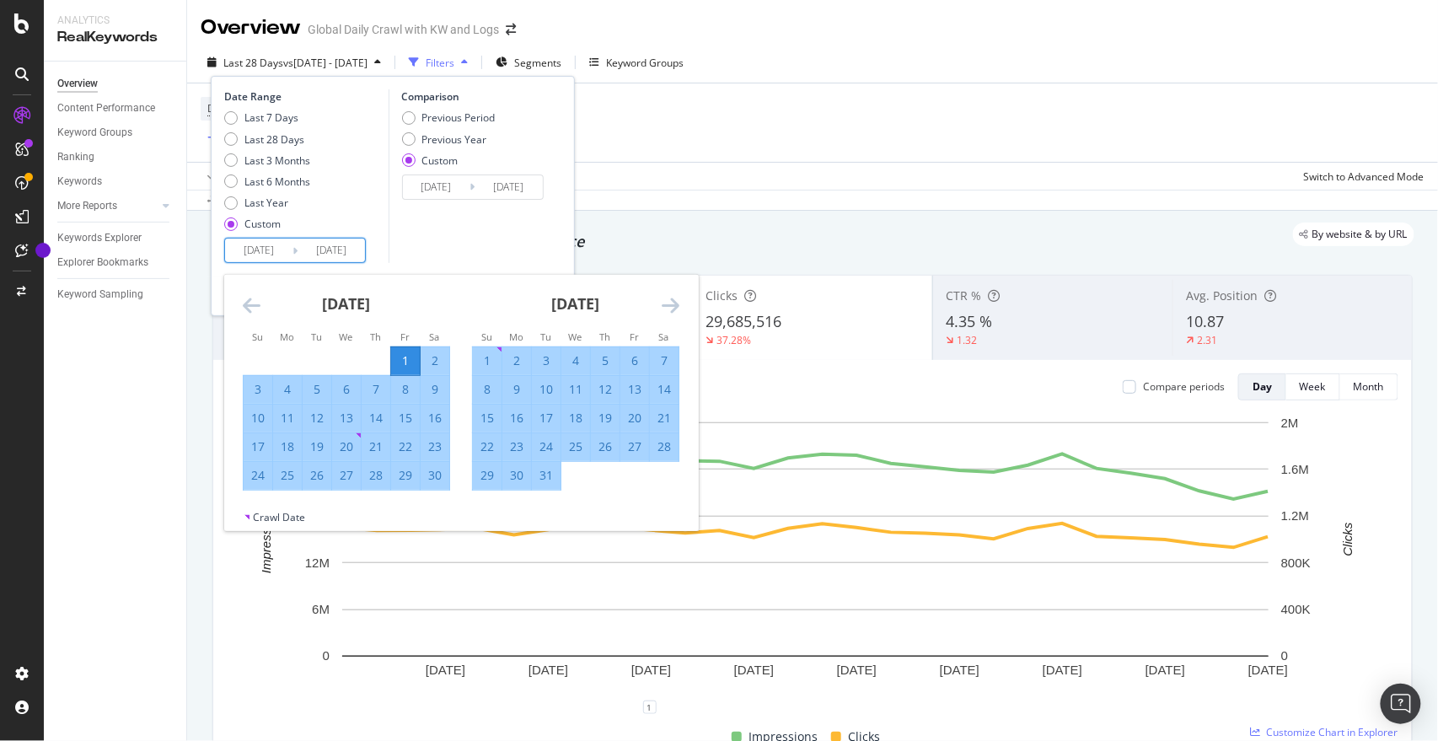
click at [662, 357] on div "7" at bounding box center [664, 360] width 29 height 17
type input "2024/12/07"
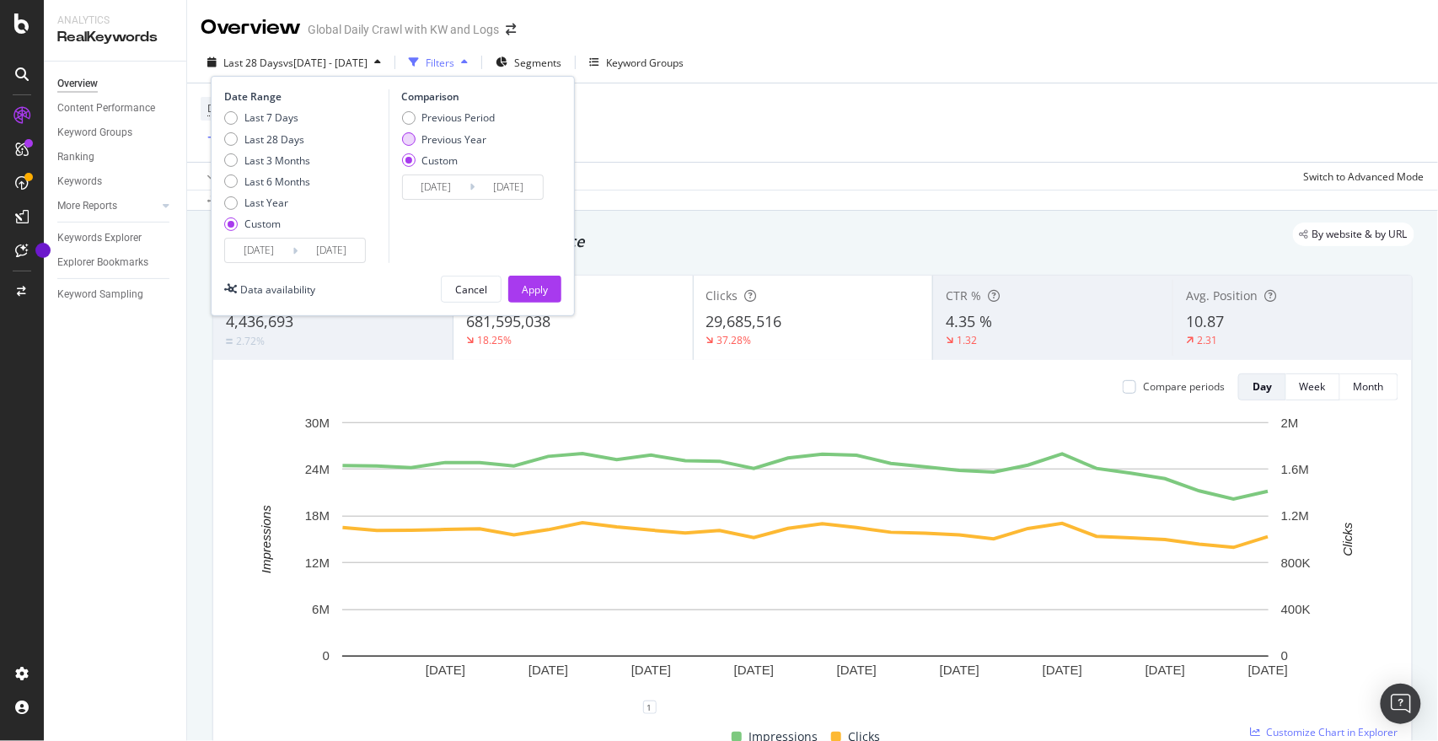
click at [465, 140] on div "Previous Year" at bounding box center [454, 139] width 65 height 14
type input "2023/11/03"
type input "2023/12/09"
click at [529, 287] on div "Apply" at bounding box center [535, 289] width 26 height 14
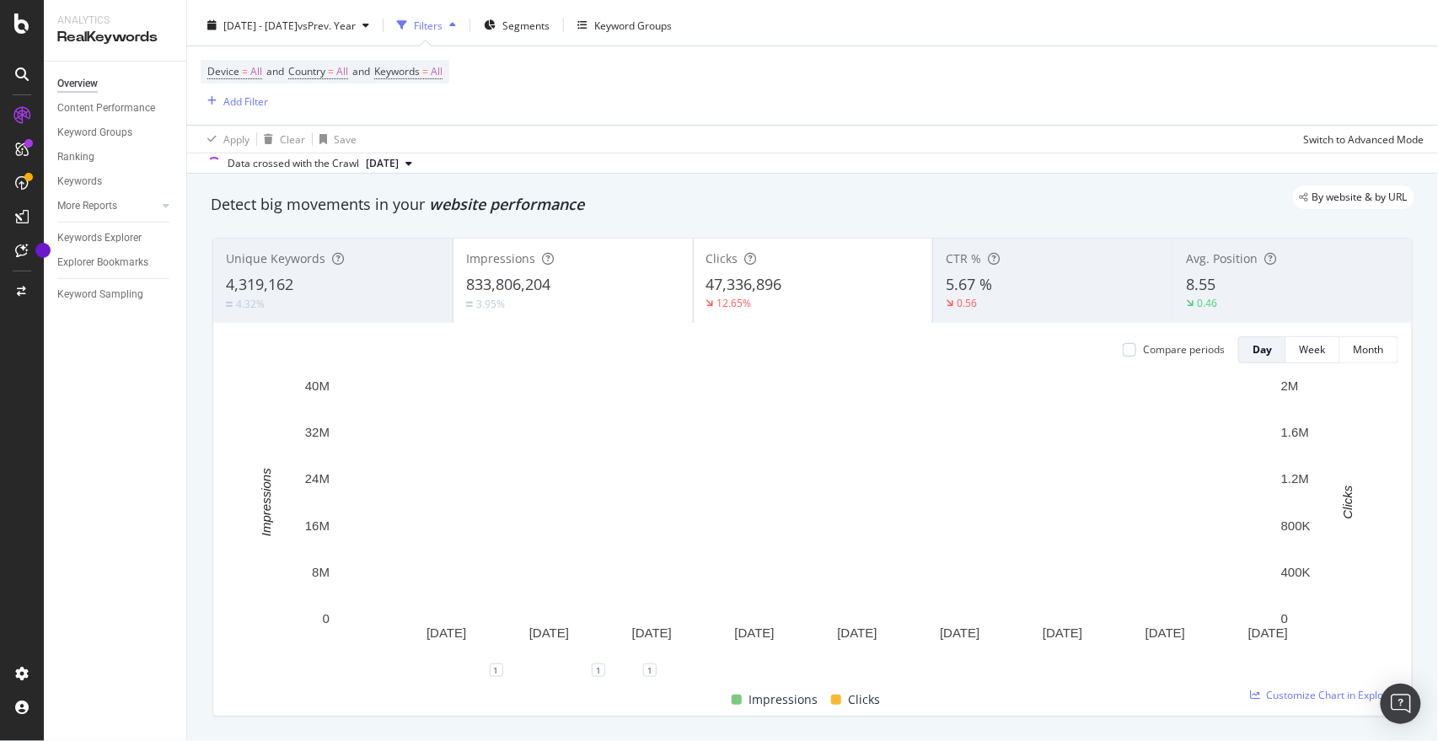
scroll to position [36, 0]
click at [595, 309] on div "3.95%" at bounding box center [573, 305] width 214 height 16
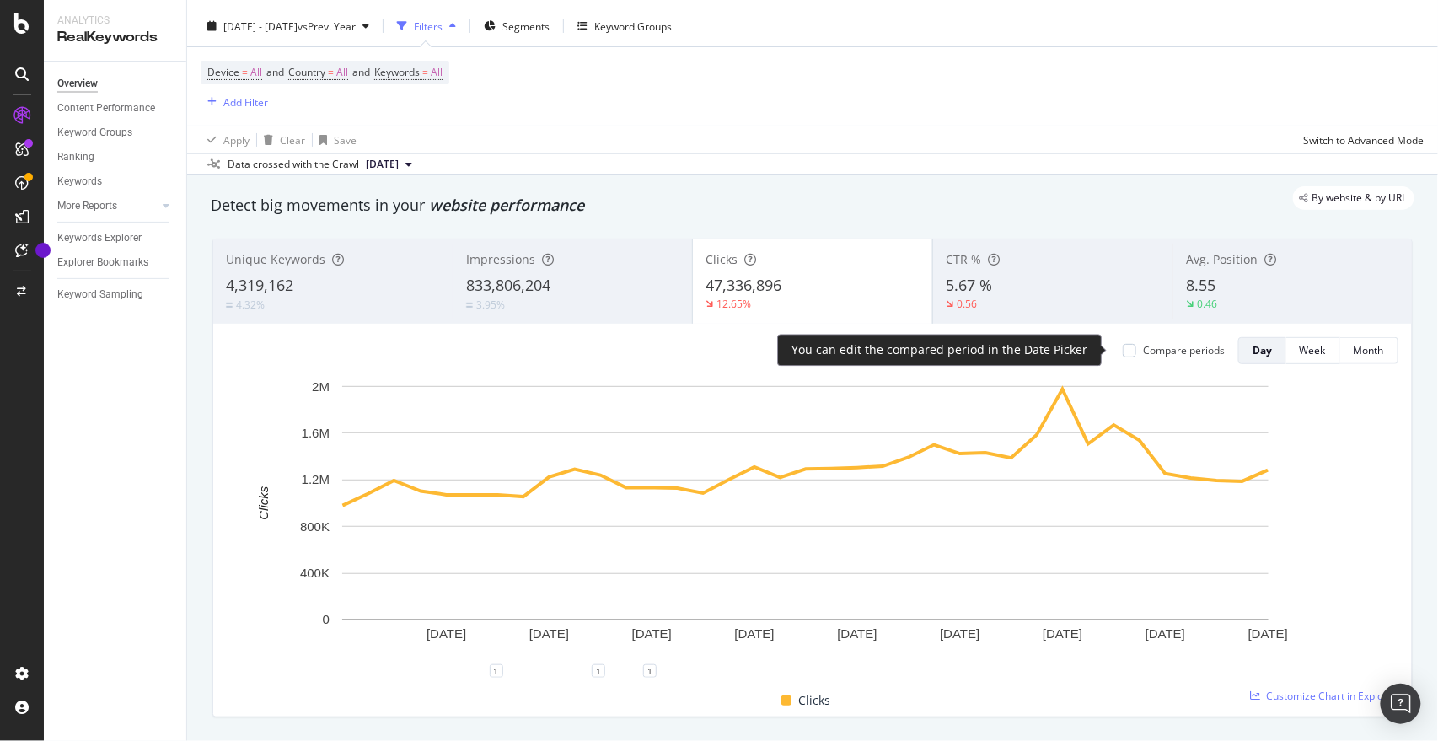
click at [1175, 346] on div "Compare periods" at bounding box center [1184, 350] width 82 height 14
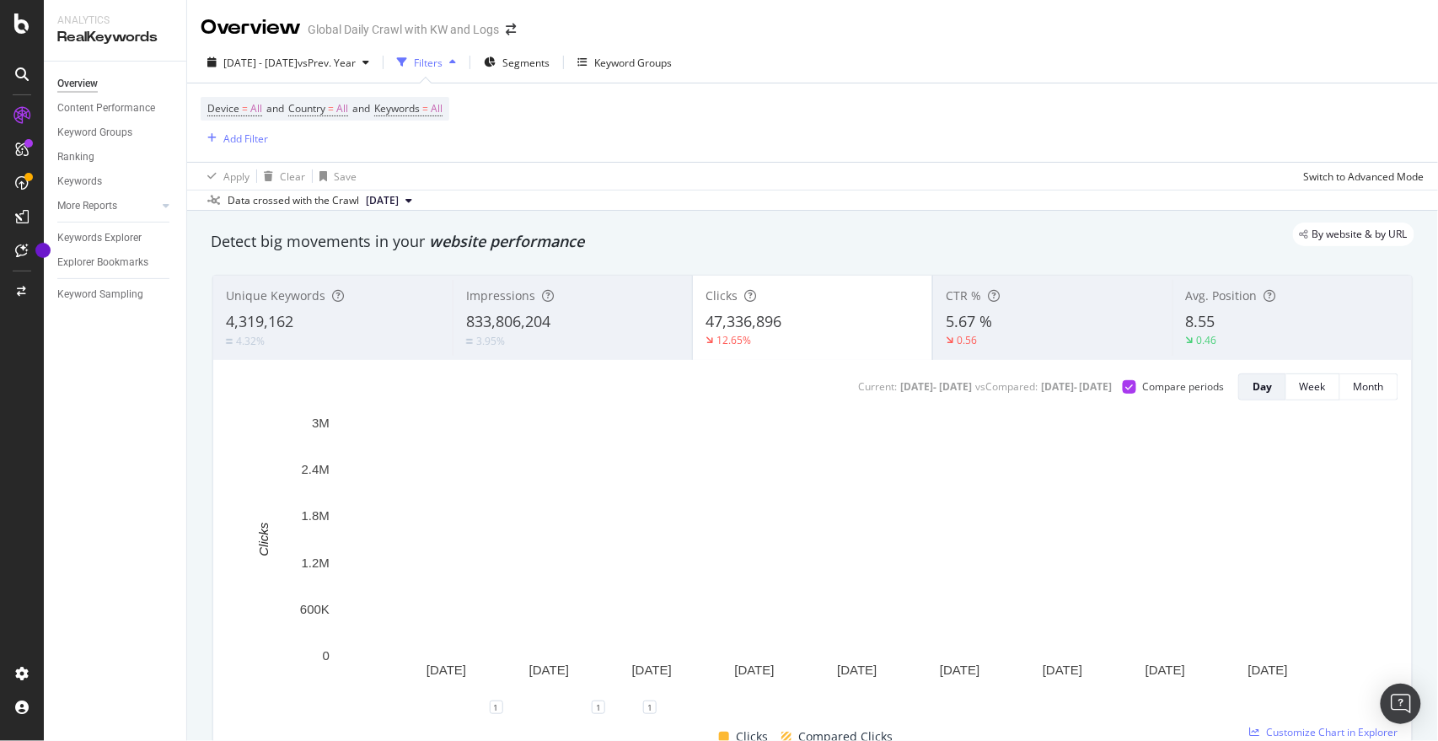
scroll to position [1, 0]
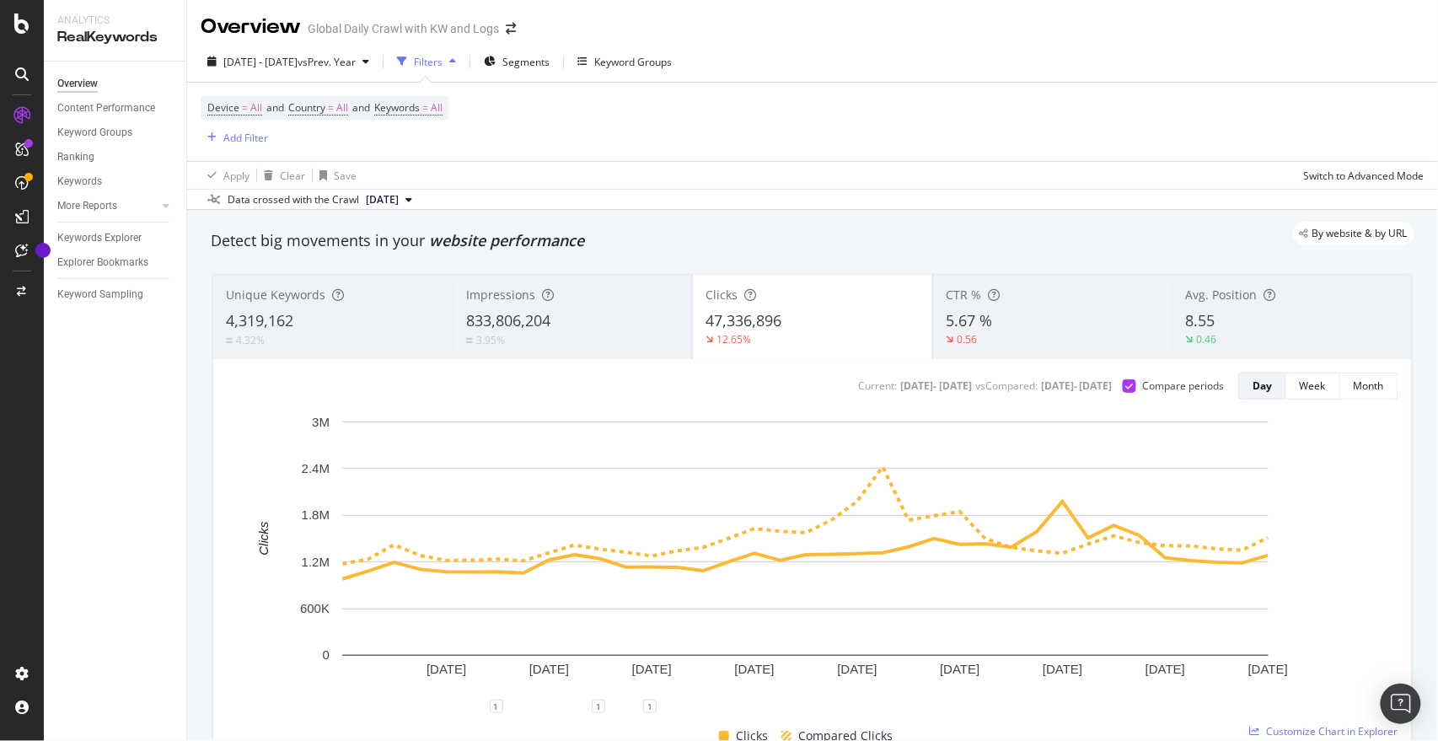
click at [582, 292] on div "Impressions" at bounding box center [572, 295] width 213 height 17
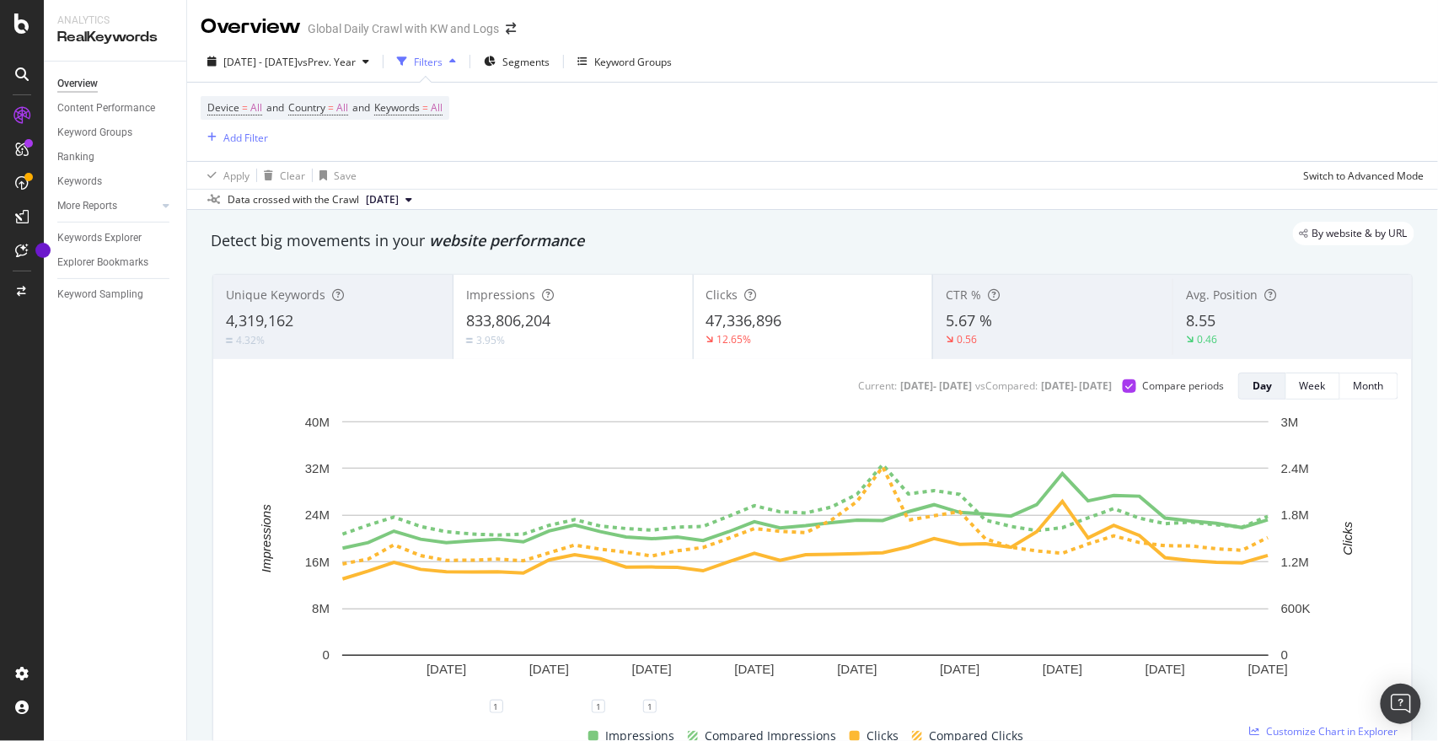
click at [798, 301] on div "Clicks" at bounding box center [813, 295] width 214 height 17
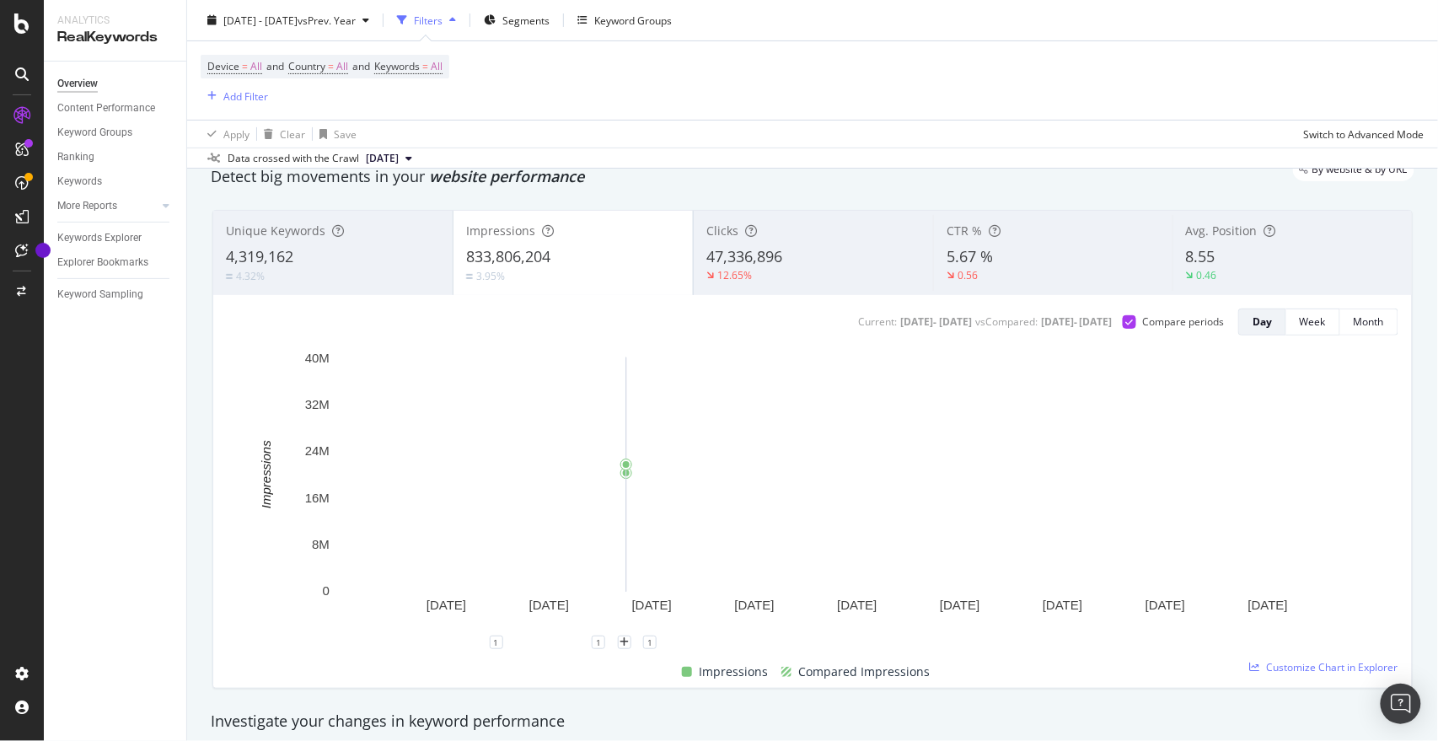
scroll to position [67, 0]
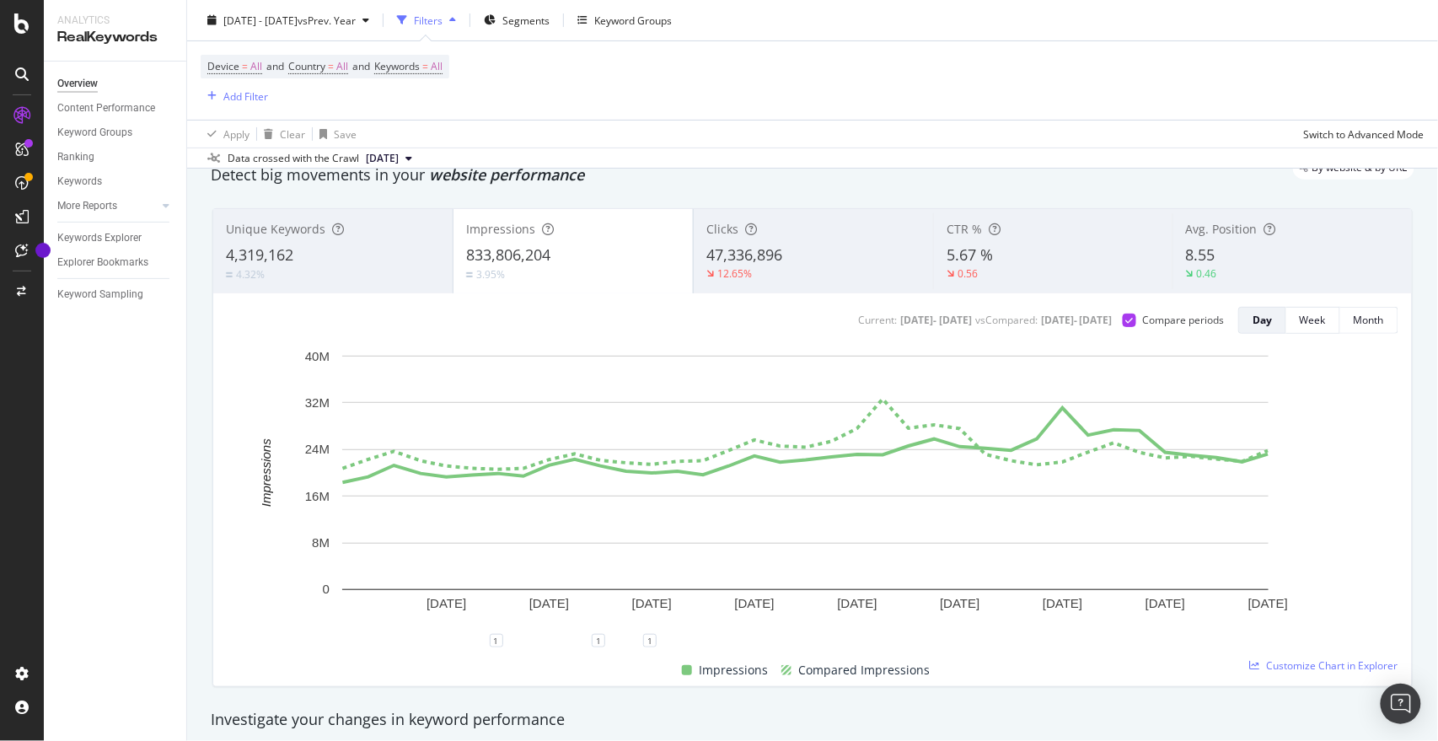
click at [709, 251] on span "47,336,896" at bounding box center [744, 254] width 76 height 20
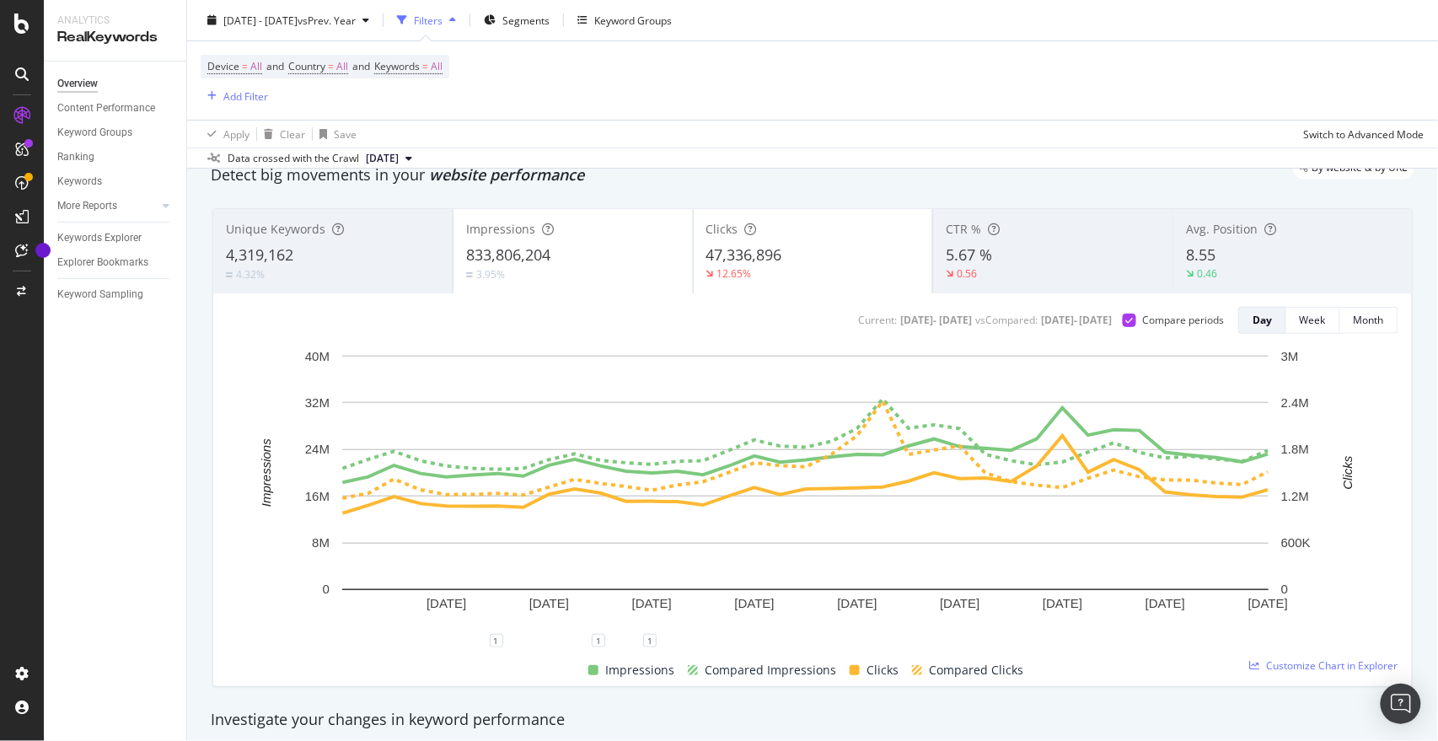
click at [562, 257] on div "833,806,204" at bounding box center [573, 255] width 214 height 22
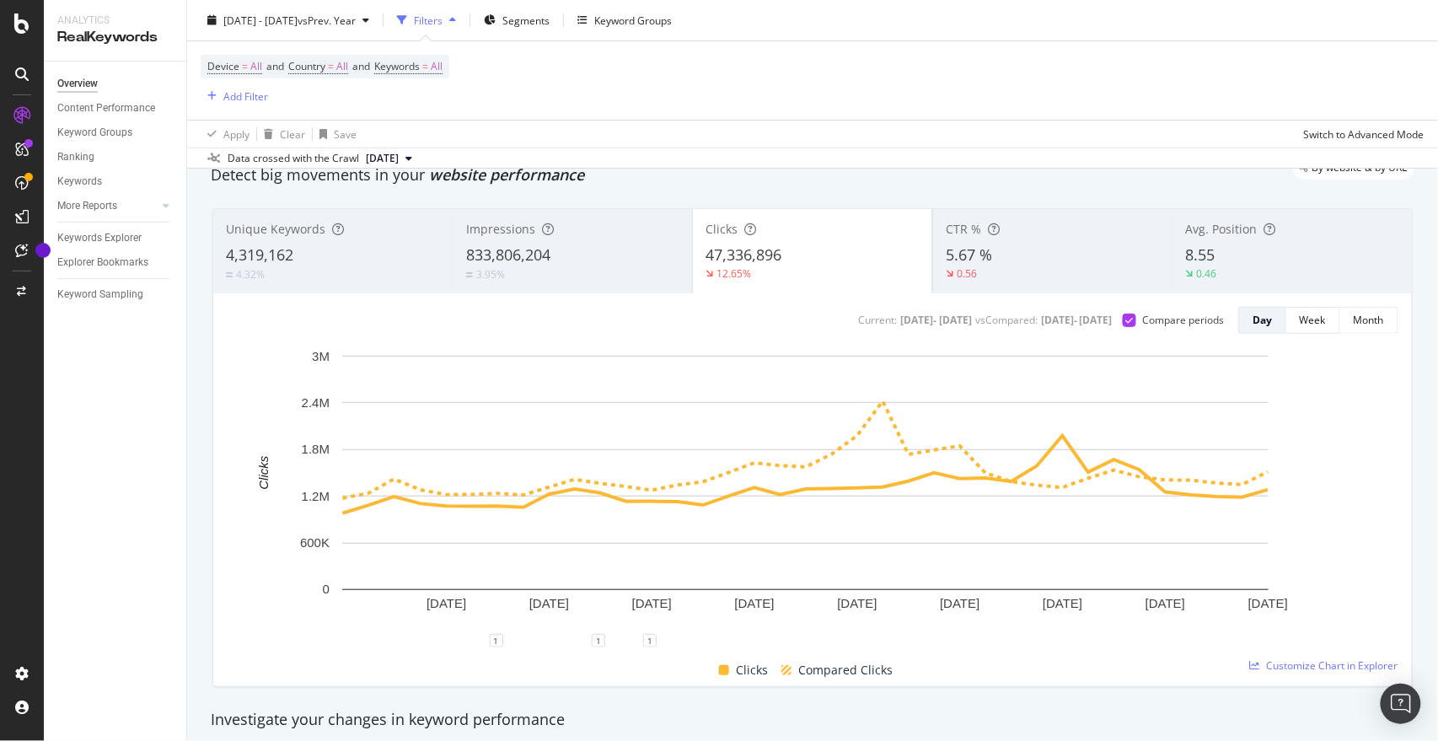
click at [1266, 244] on div "Avg. Position 8.55 0.46" at bounding box center [1291, 251] width 239 height 76
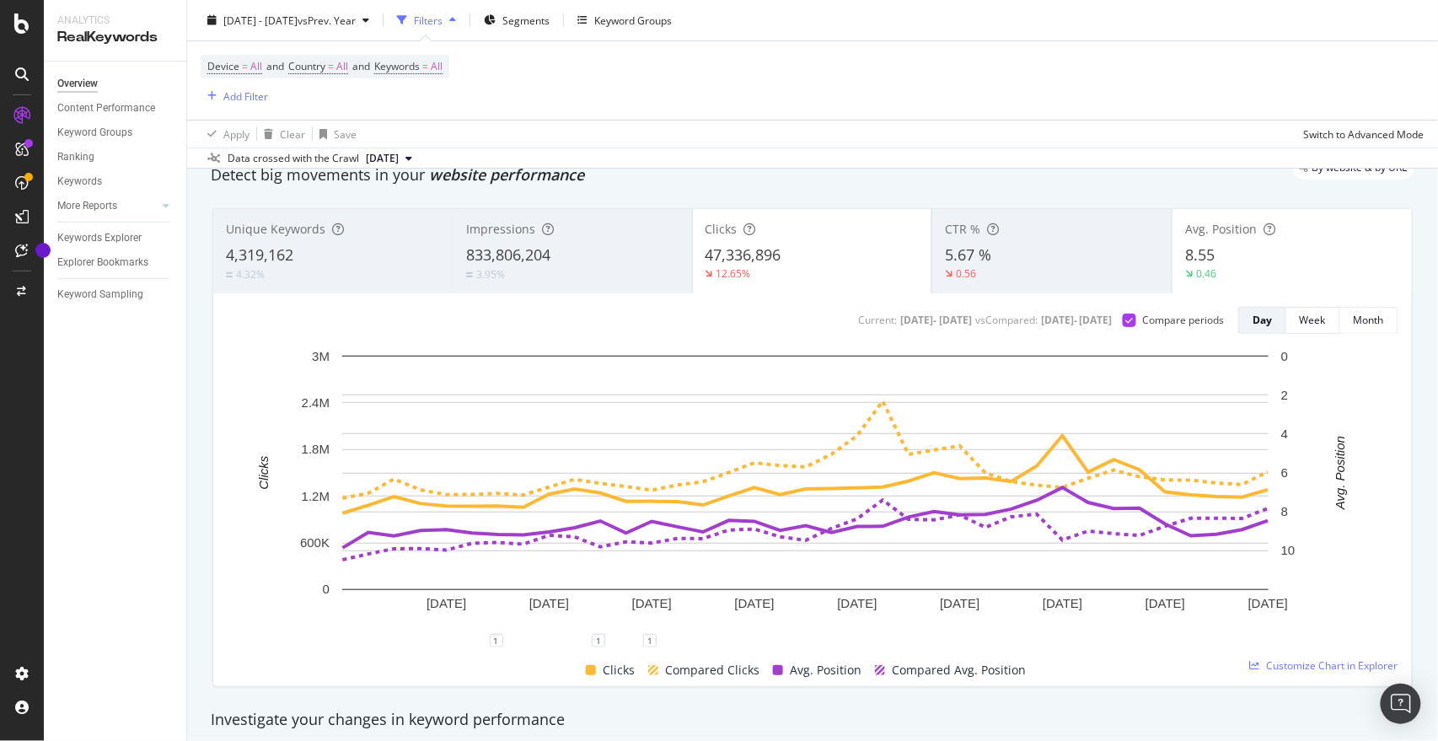
click at [812, 262] on div "47,336,896" at bounding box center [812, 255] width 214 height 22
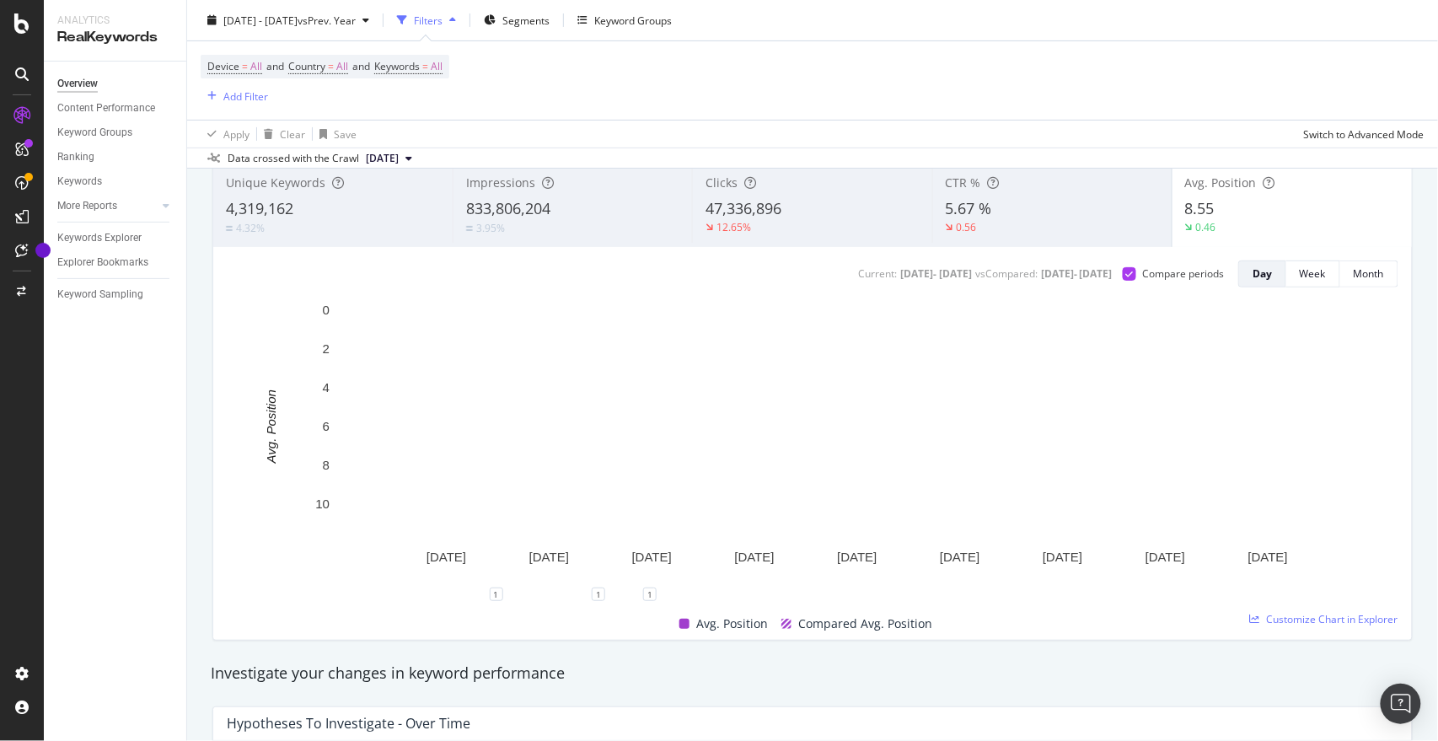
scroll to position [114, 0]
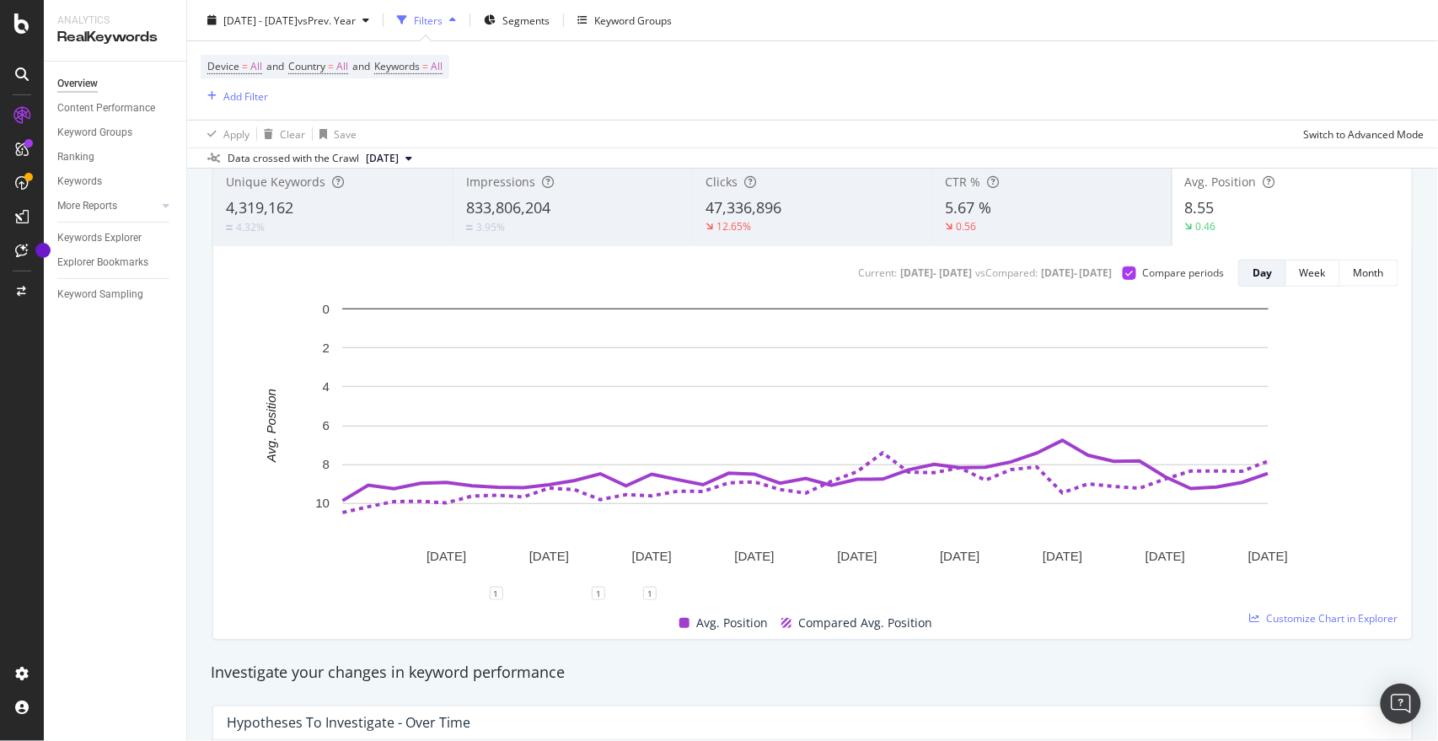
click at [825, 219] on div "12.65%" at bounding box center [811, 226] width 213 height 15
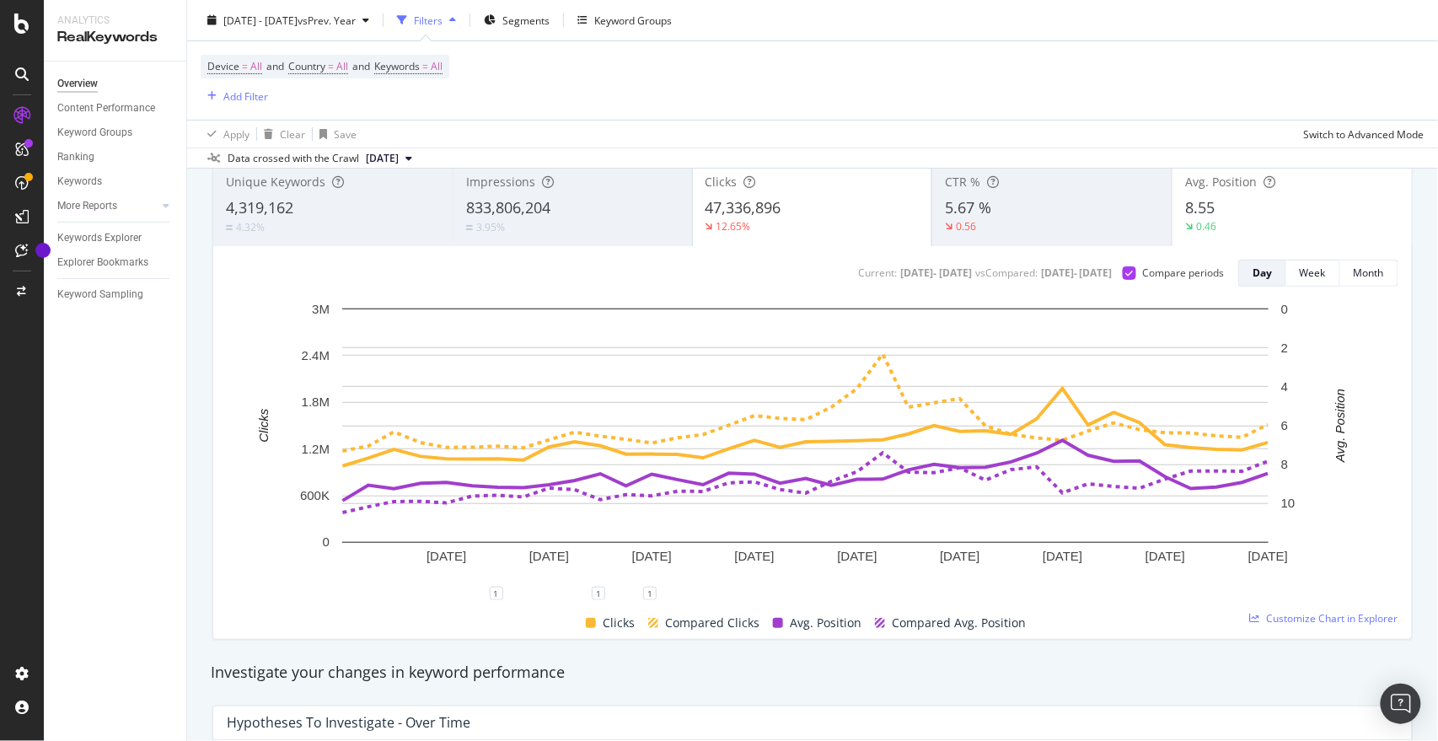
click at [1278, 201] on div "8.55" at bounding box center [1292, 208] width 214 height 22
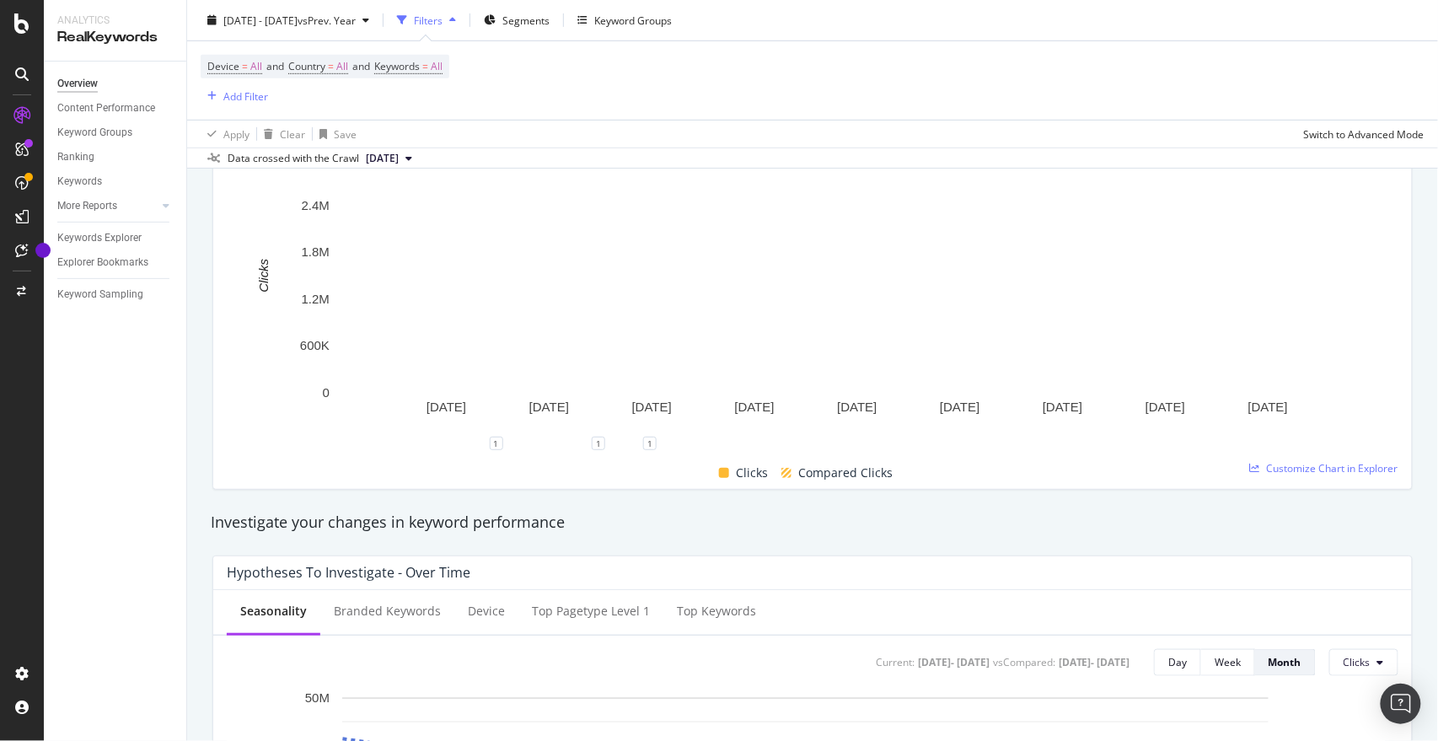
scroll to position [0, 0]
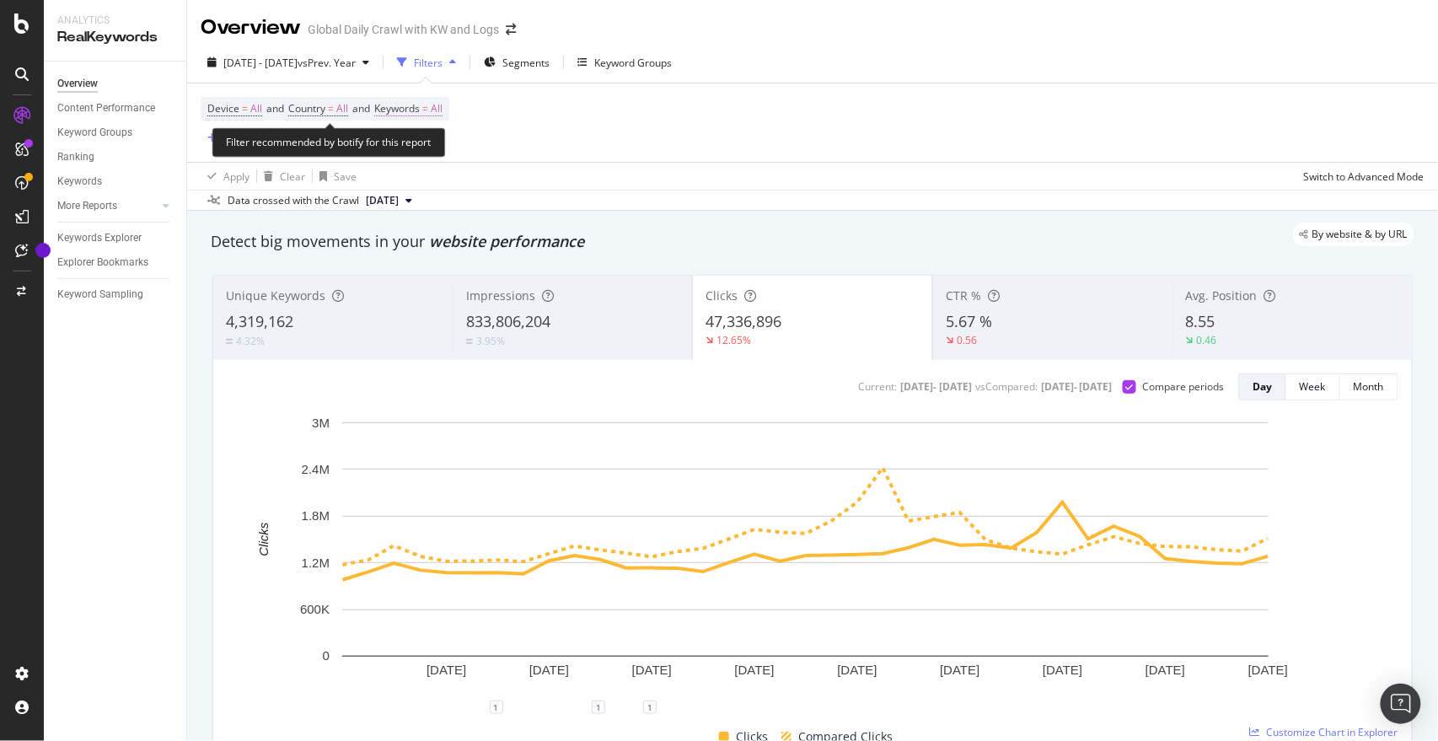
click at [428, 105] on span "=" at bounding box center [425, 108] width 6 height 14
click at [708, 137] on div "Device = All and Country = All and Keywords = All Add Filter" at bounding box center [813, 122] width 1224 height 78
click at [428, 108] on span "=" at bounding box center [425, 108] width 6 height 14
click at [425, 153] on icon "button" at bounding box center [427, 148] width 7 height 10
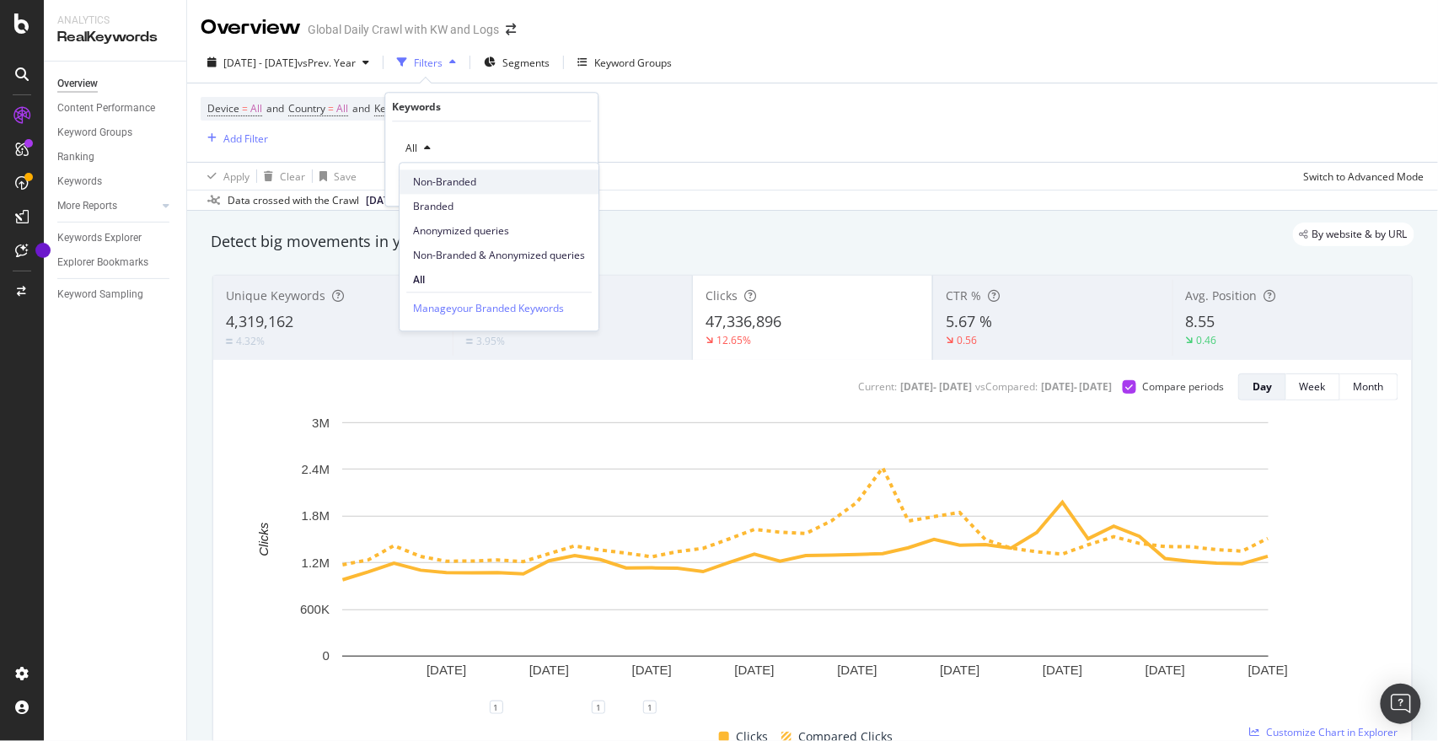
click at [443, 186] on span "Non-Branded" at bounding box center [499, 181] width 172 height 15
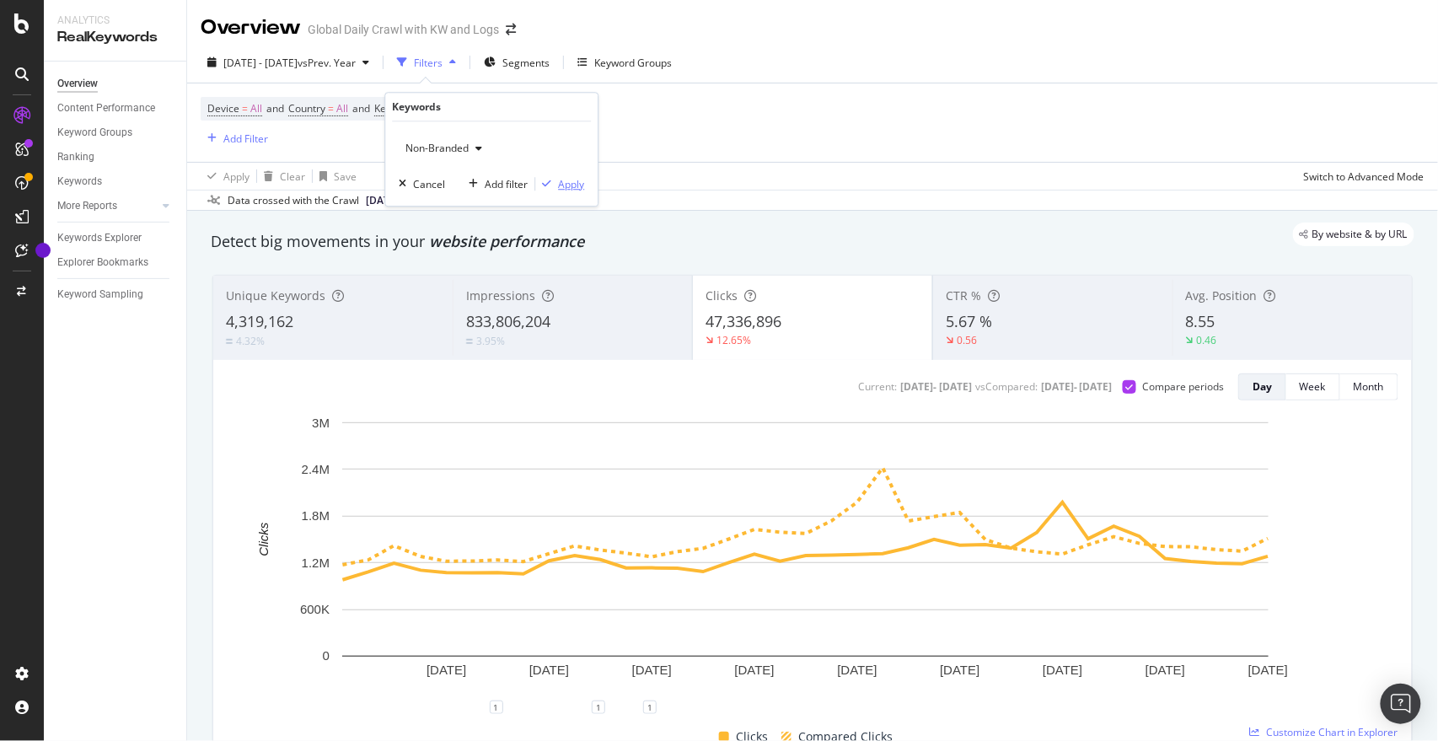
click at [571, 187] on div "Apply" at bounding box center [571, 184] width 26 height 14
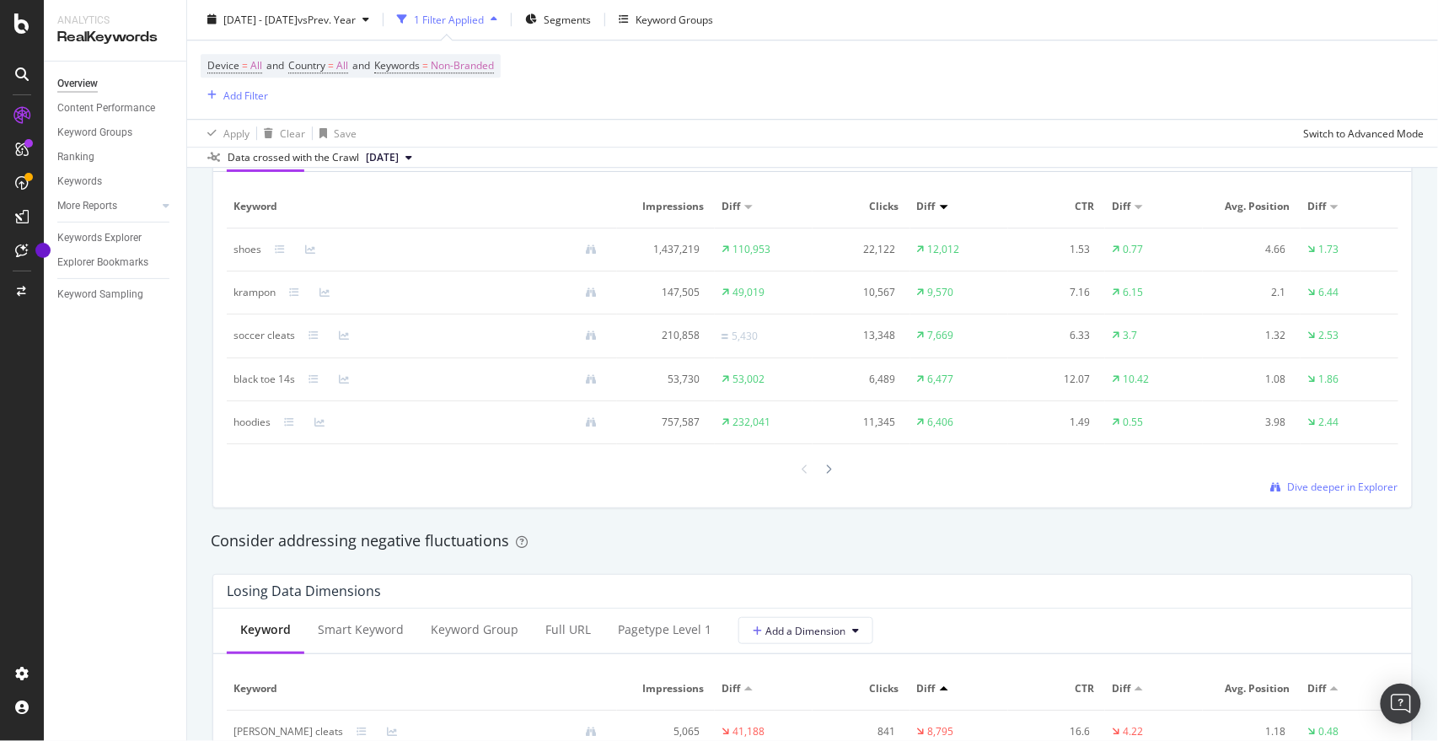
scroll to position [1600, 0]
click at [821, 459] on div at bounding box center [828, 469] width 15 height 23
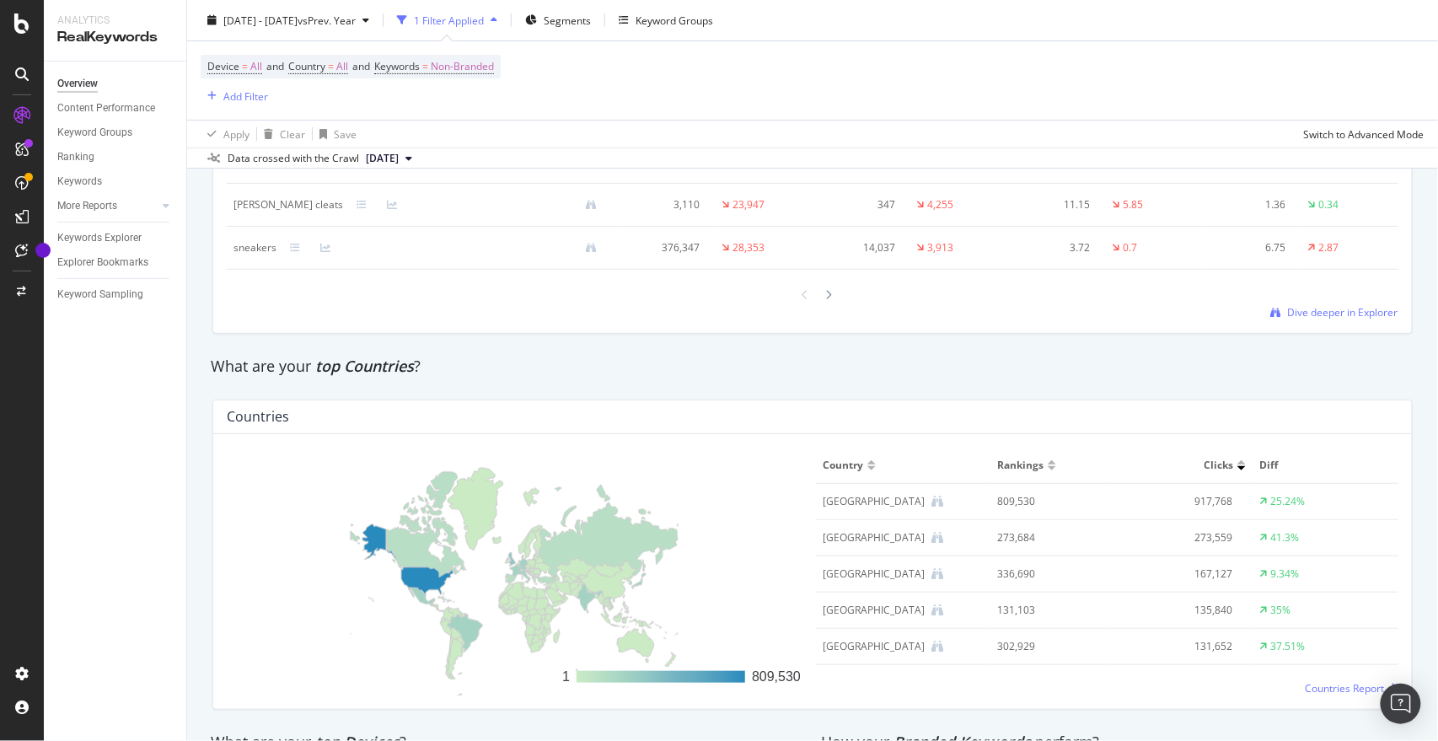
scroll to position [2260, 0]
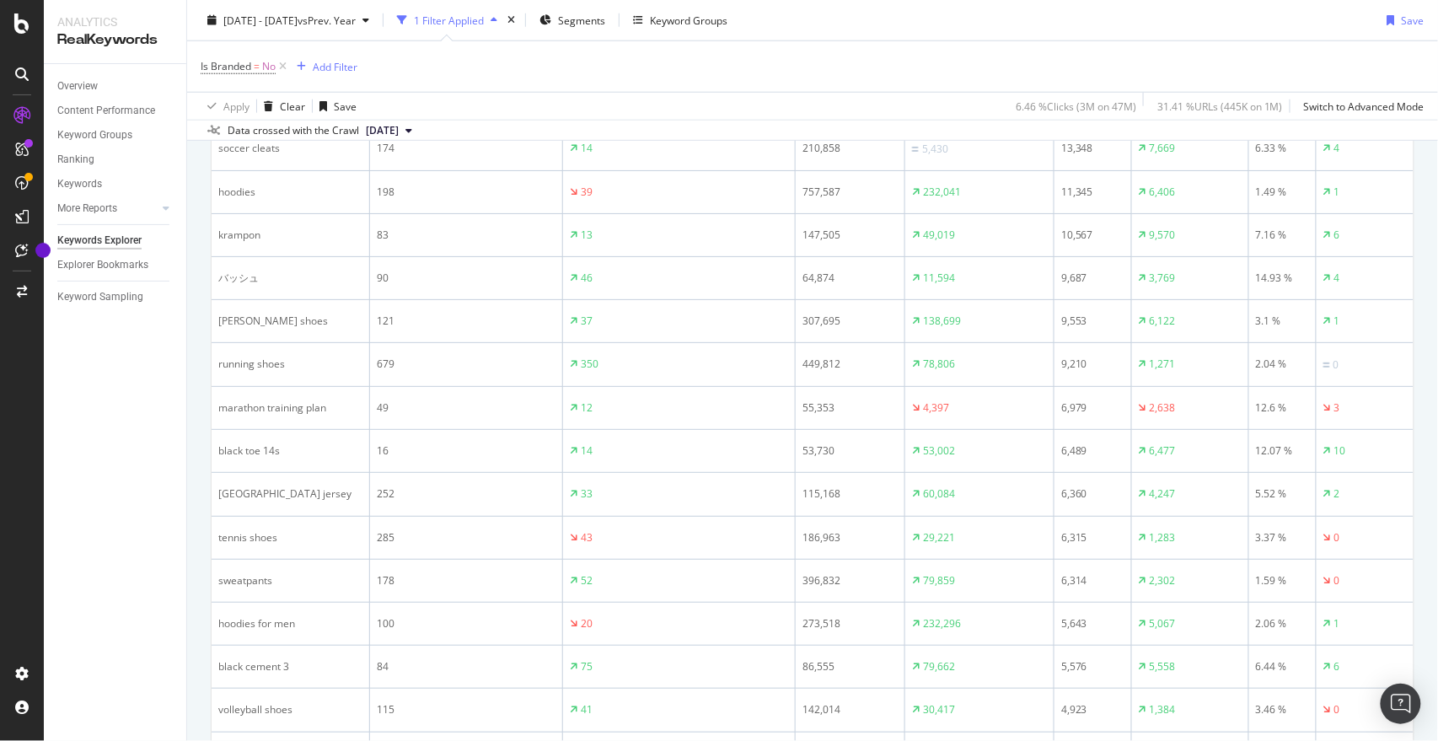
scroll to position [558, 0]
click at [83, 392] on div "Overview Content Performance Keyword Groups Ranking Keywords More Reports Count…" at bounding box center [115, 402] width 142 height 677
click at [105, 383] on div "Overview Content Performance Keyword Groups Ranking Keywords More Reports Count…" at bounding box center [115, 402] width 142 height 677
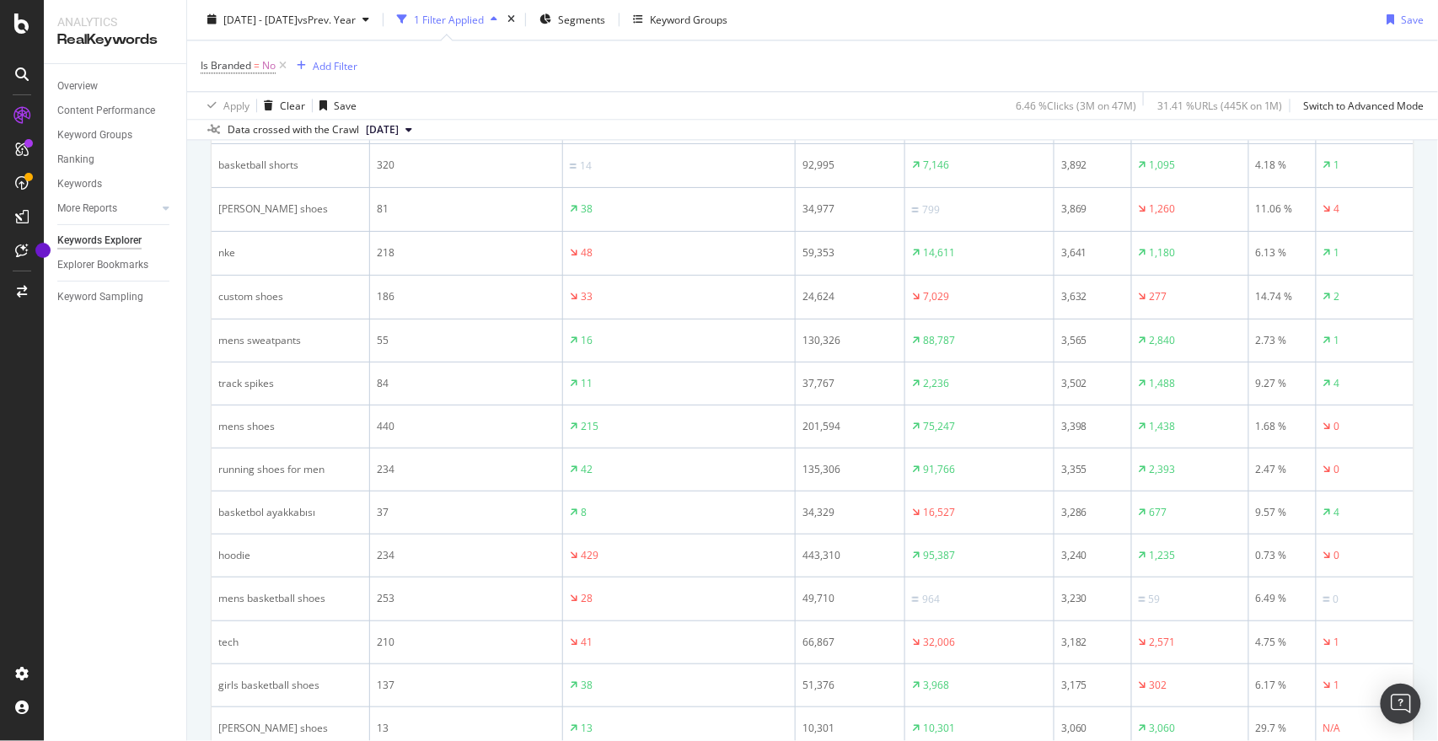
scroll to position [1441, 0]
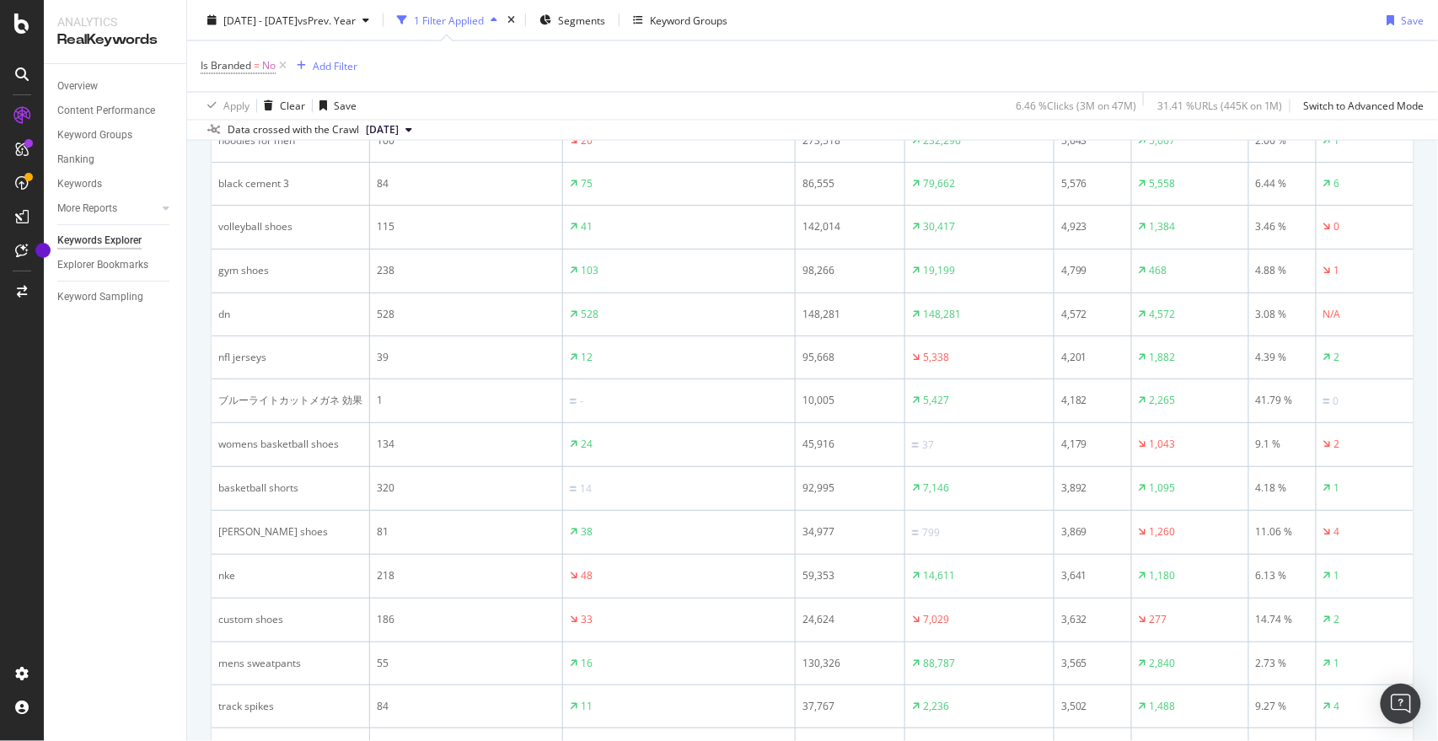
scroll to position [636, 0]
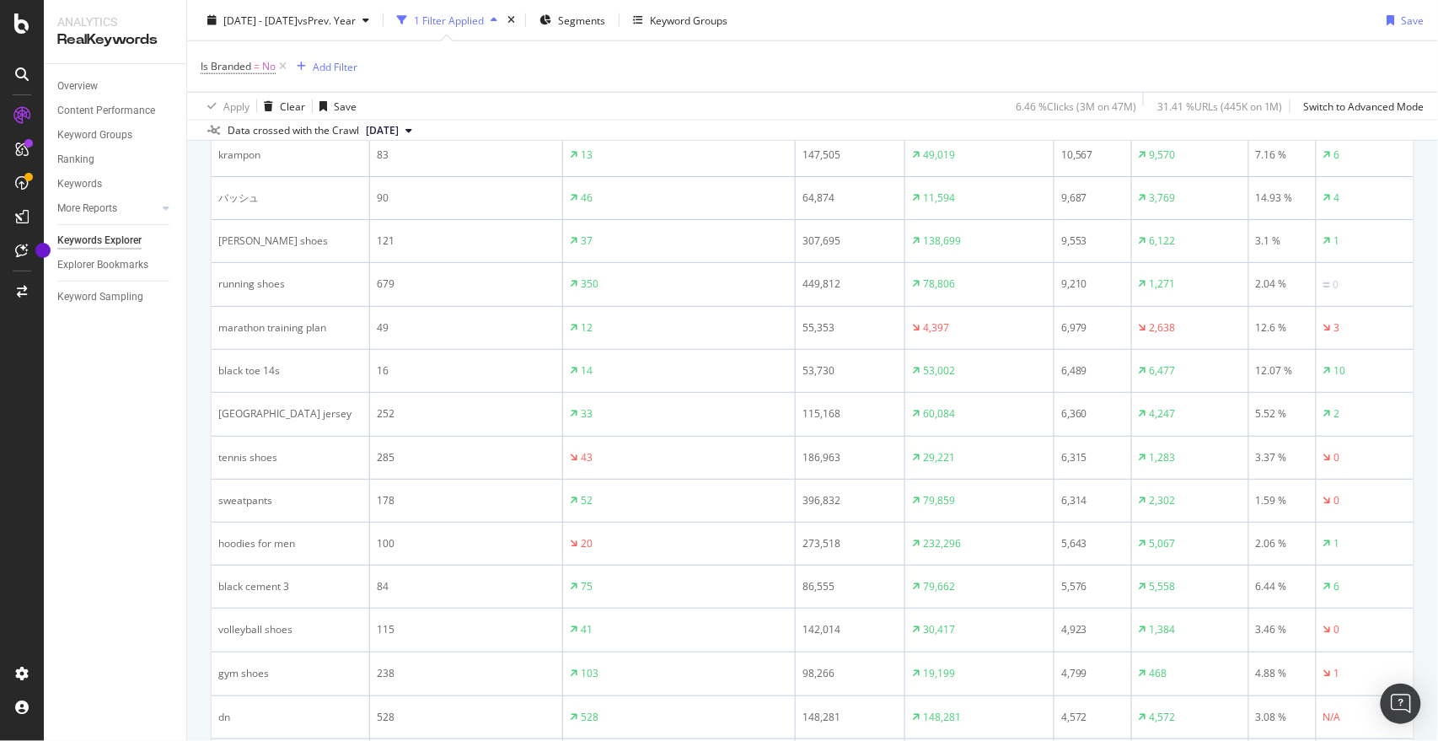
click at [1059, 50] on div "Is Branded = No Add Filter" at bounding box center [813, 66] width 1224 height 51
click at [88, 412] on div "Overview Content Performance Keyword Groups Ranking Keywords More Reports Count…" at bounding box center [115, 402] width 142 height 677
click at [975, 78] on div "Is Branded = No Add Filter" at bounding box center [813, 66] width 1224 height 51
